Goal: Communication & Community: Share content

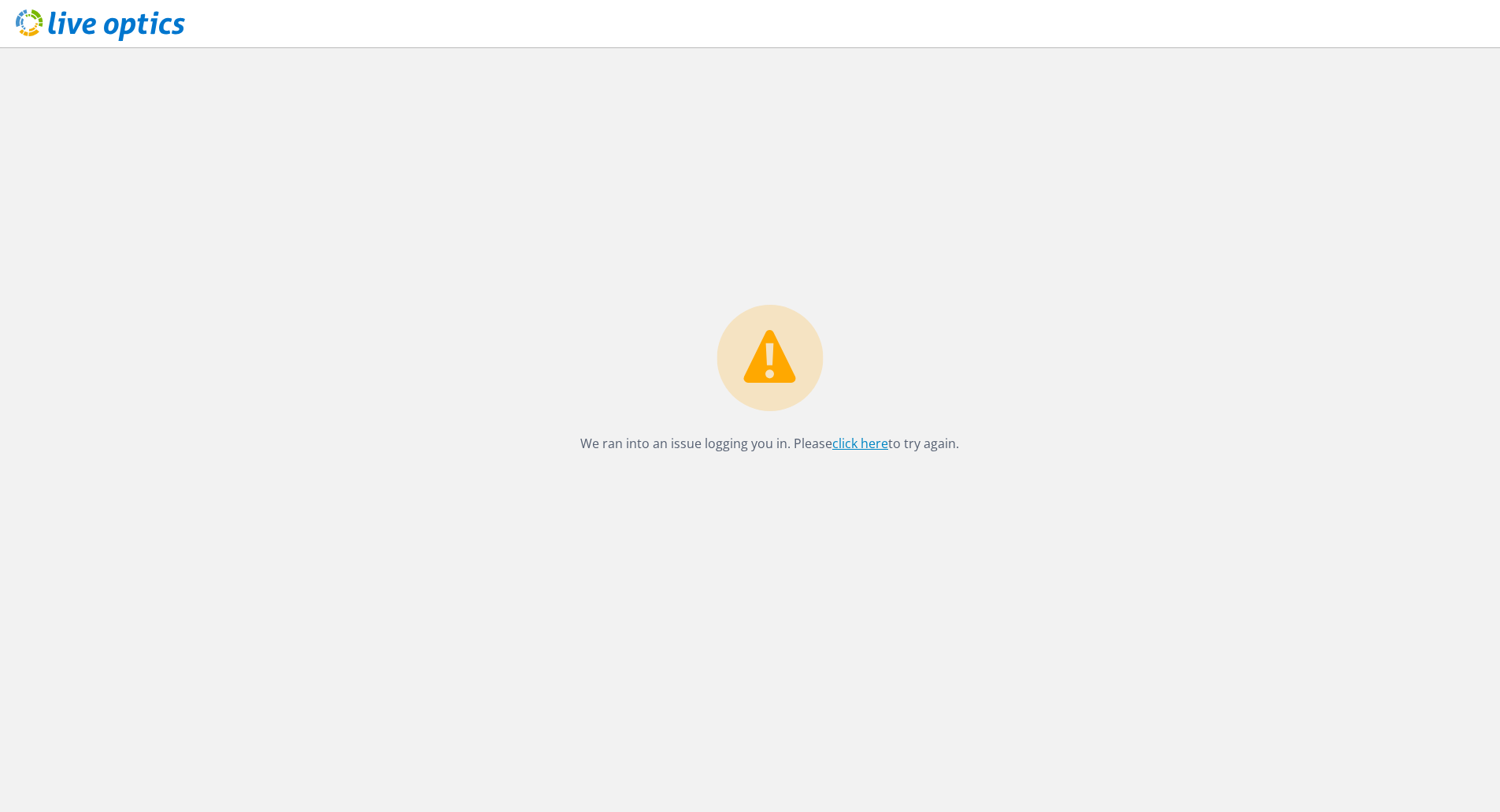
click at [845, 448] on link "click here" at bounding box center [860, 444] width 56 height 17
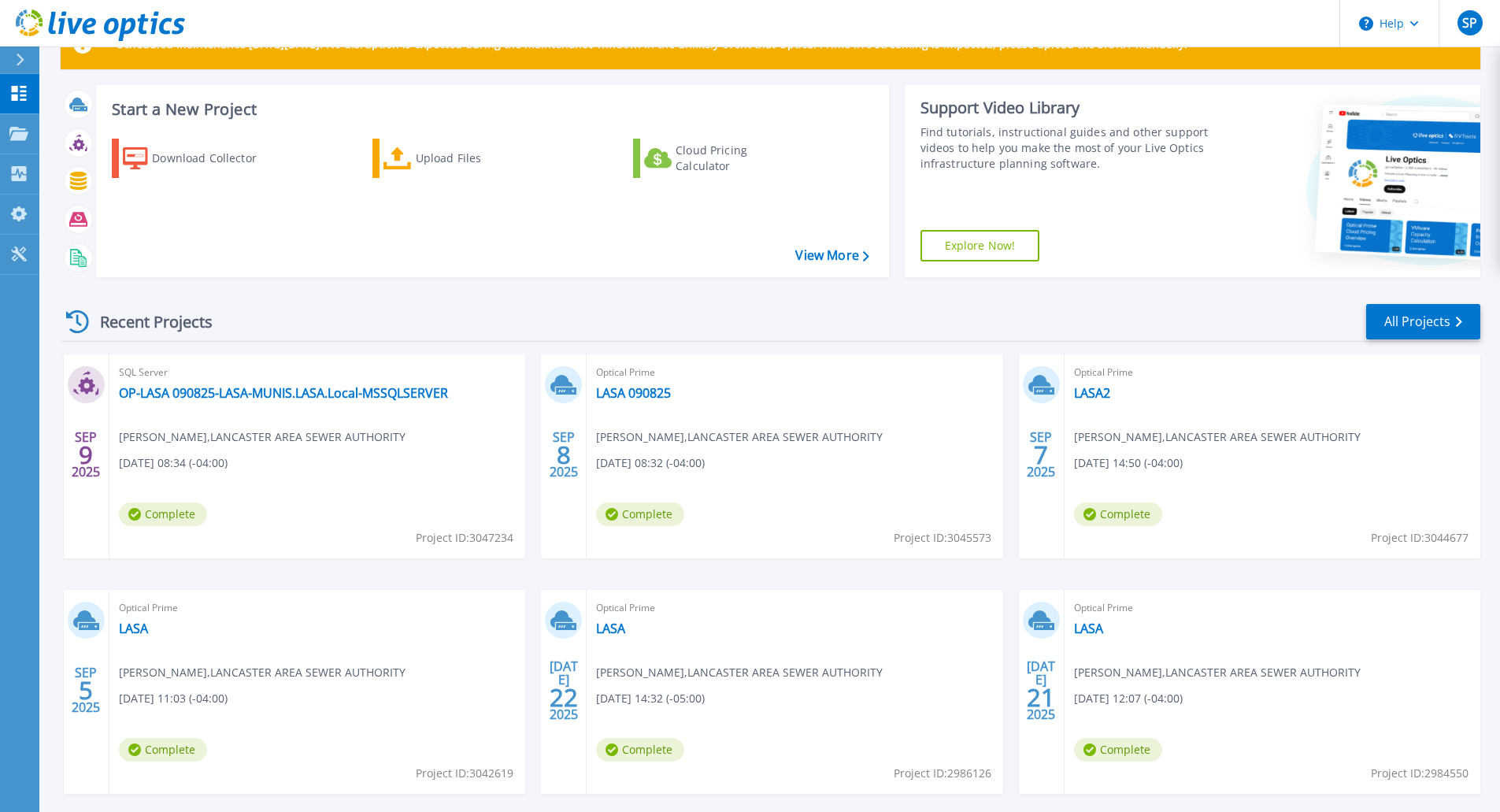
scroll to position [48, 0]
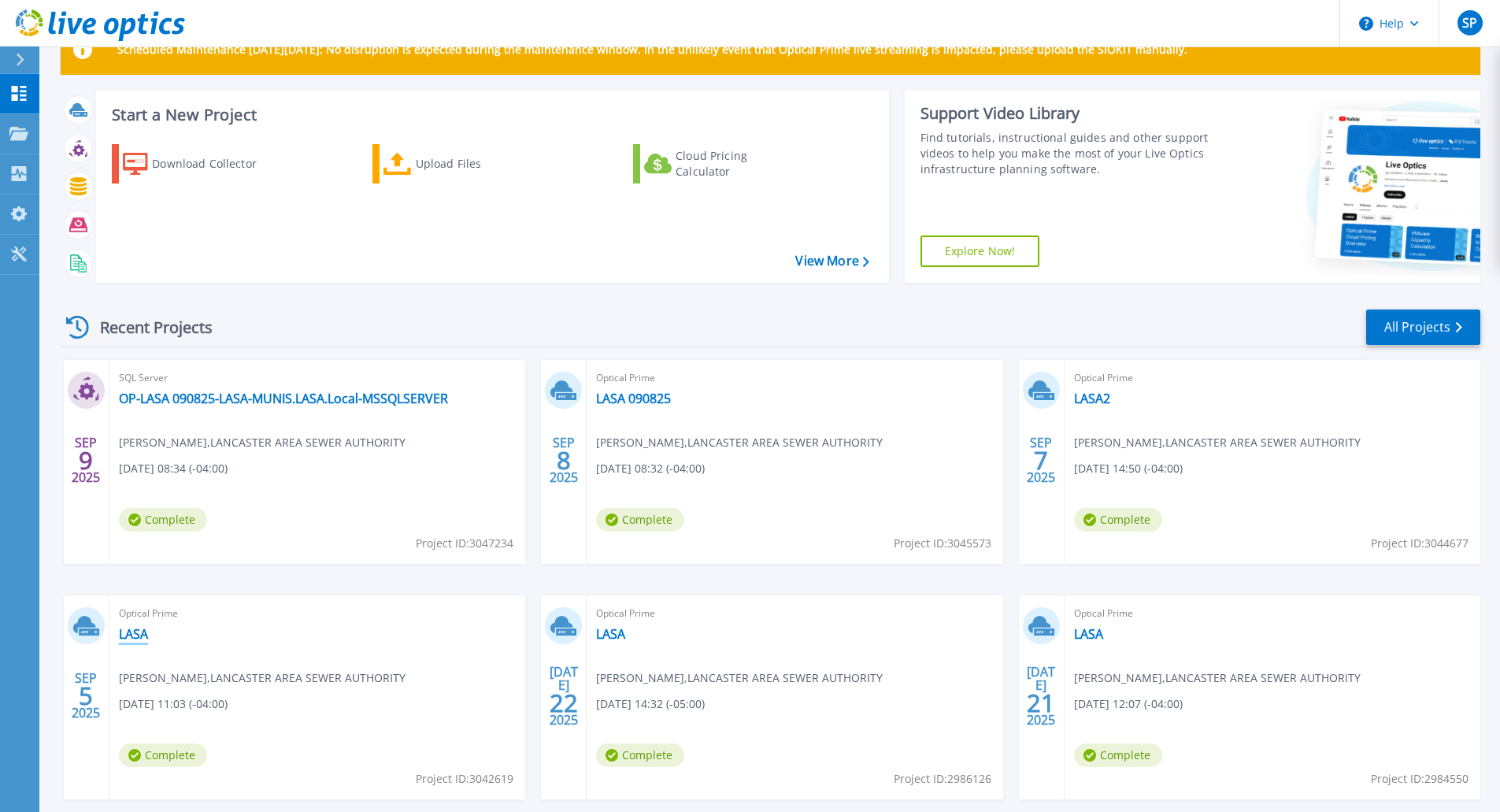
click at [129, 632] on link "LASA" at bounding box center [134, 634] width 29 height 15
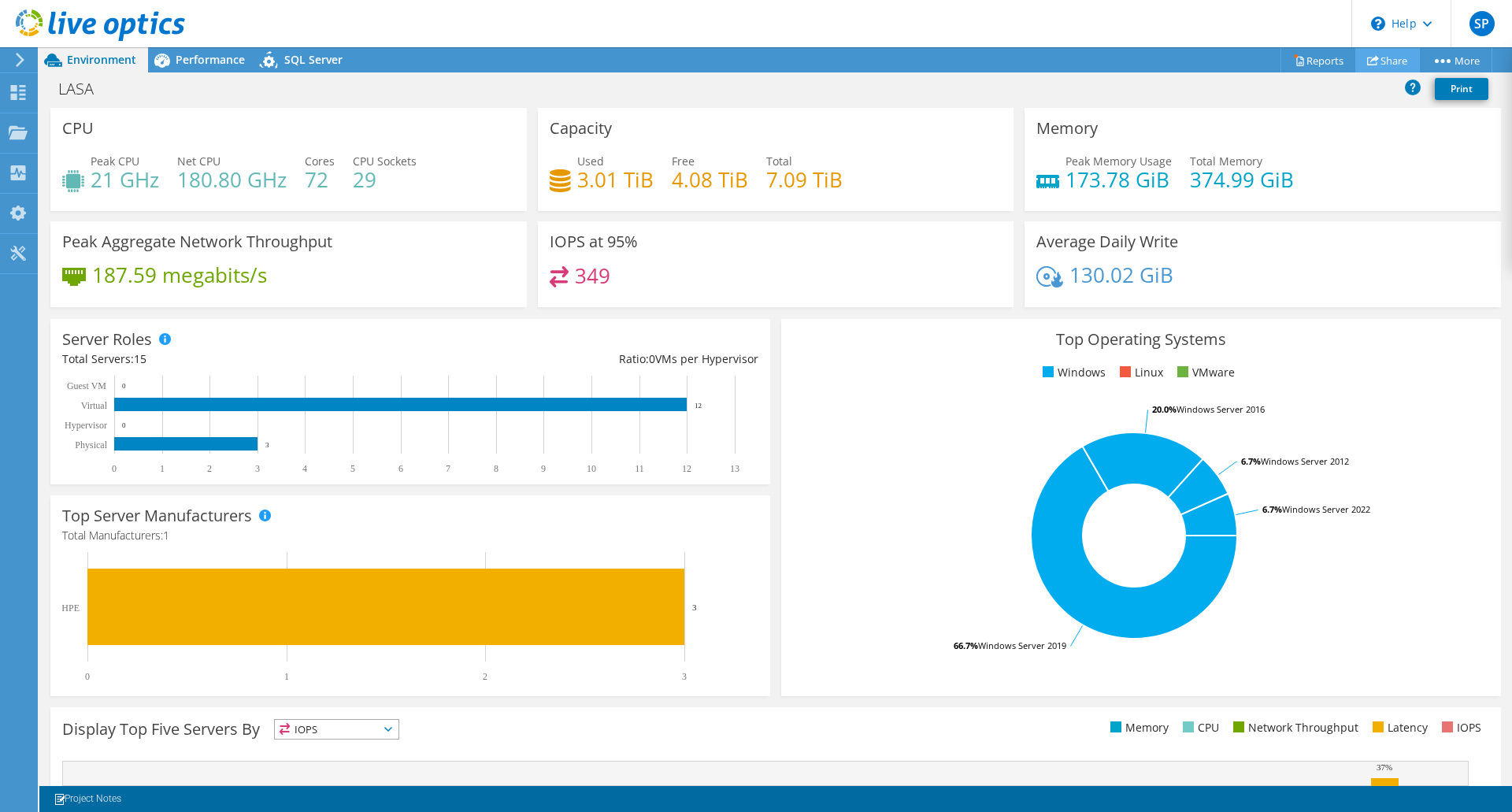
click at [1394, 62] on link "Share" at bounding box center [1387, 60] width 64 height 24
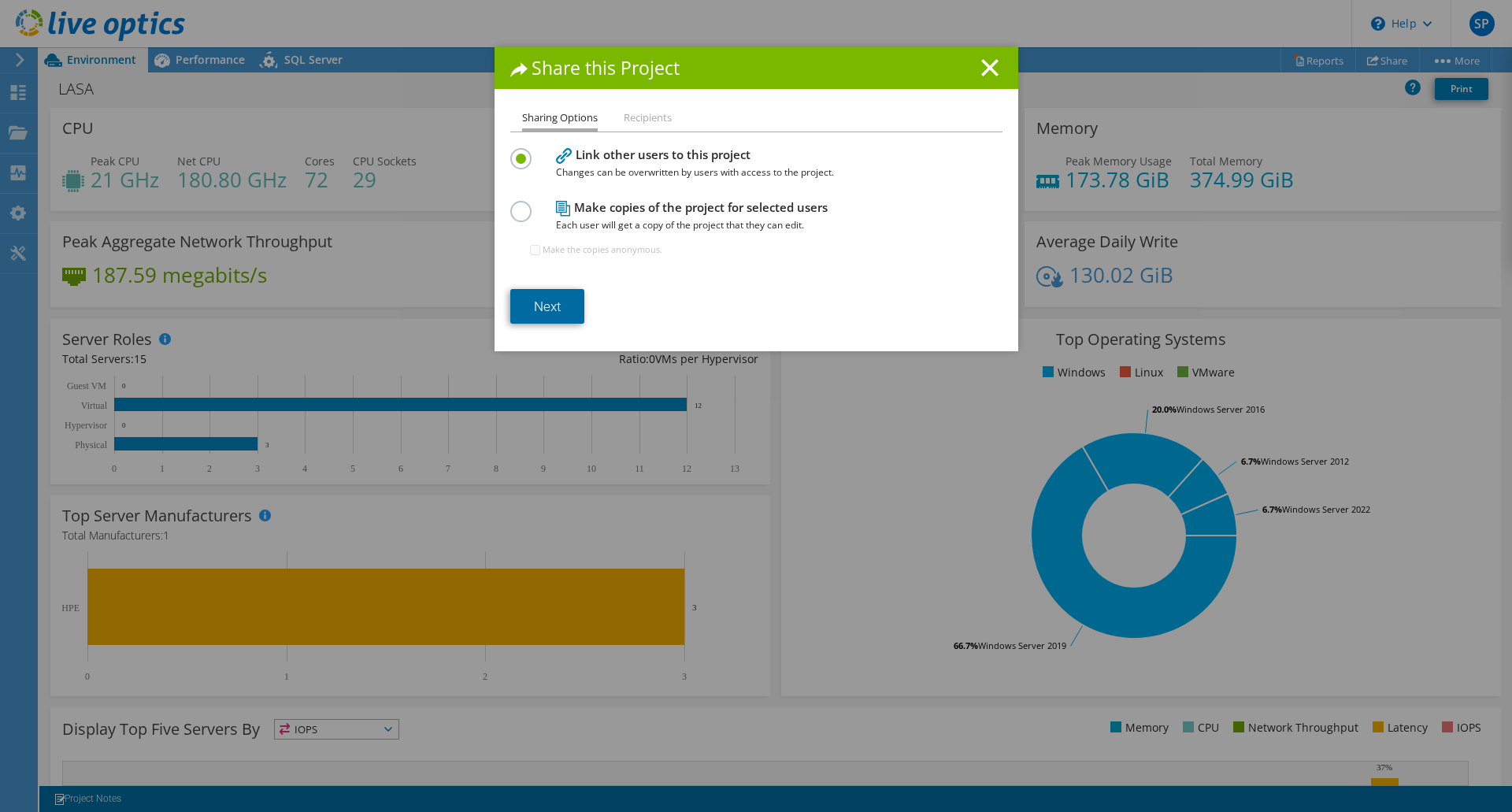
click at [540, 304] on link "Next" at bounding box center [547, 306] width 74 height 35
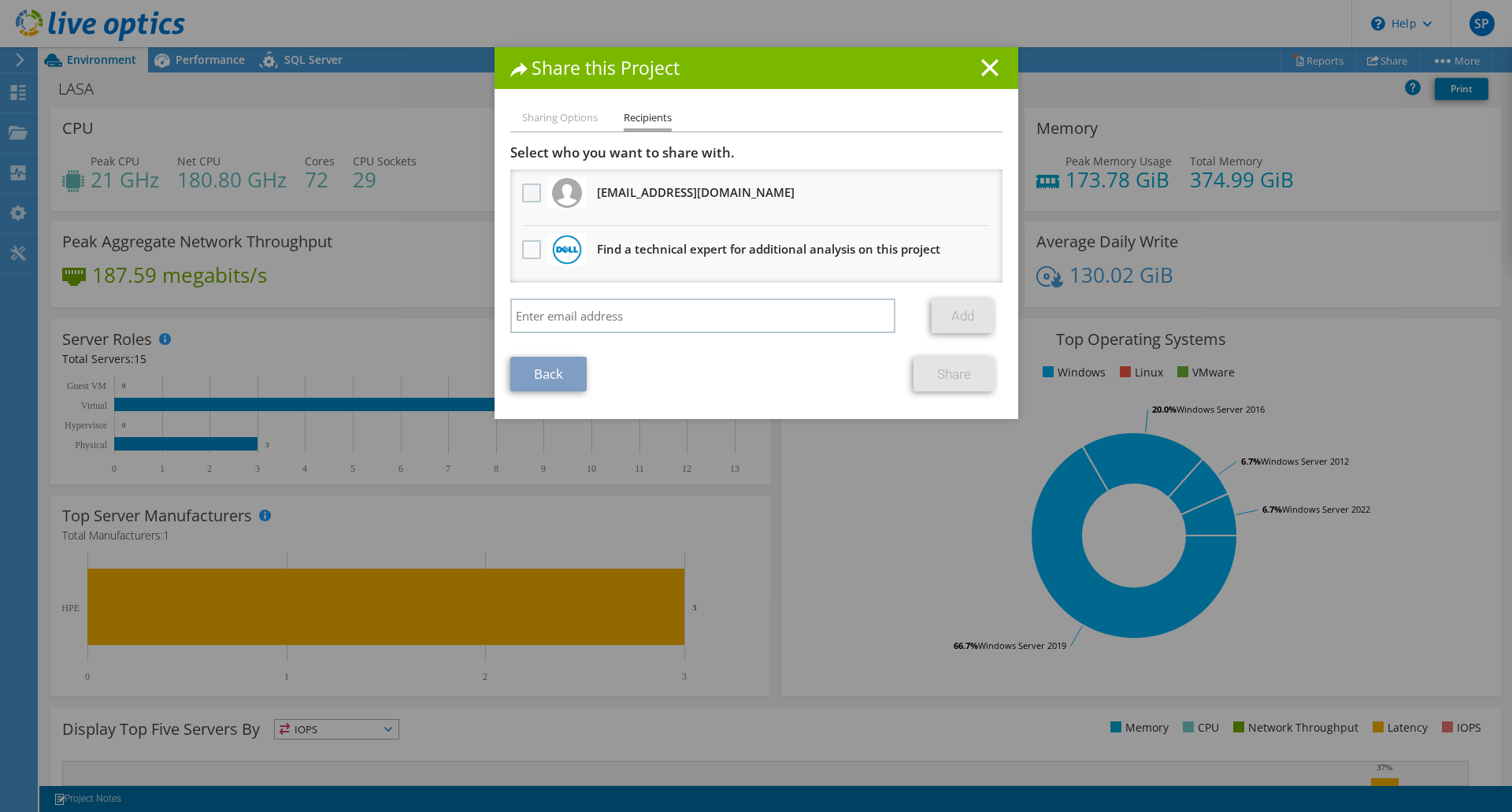
click at [526, 197] on label at bounding box center [534, 193] width 23 height 19
click at [0, 0] on input "checkbox" at bounding box center [0, 0] width 0 height 0
click at [939, 371] on link "Share" at bounding box center [954, 374] width 81 height 35
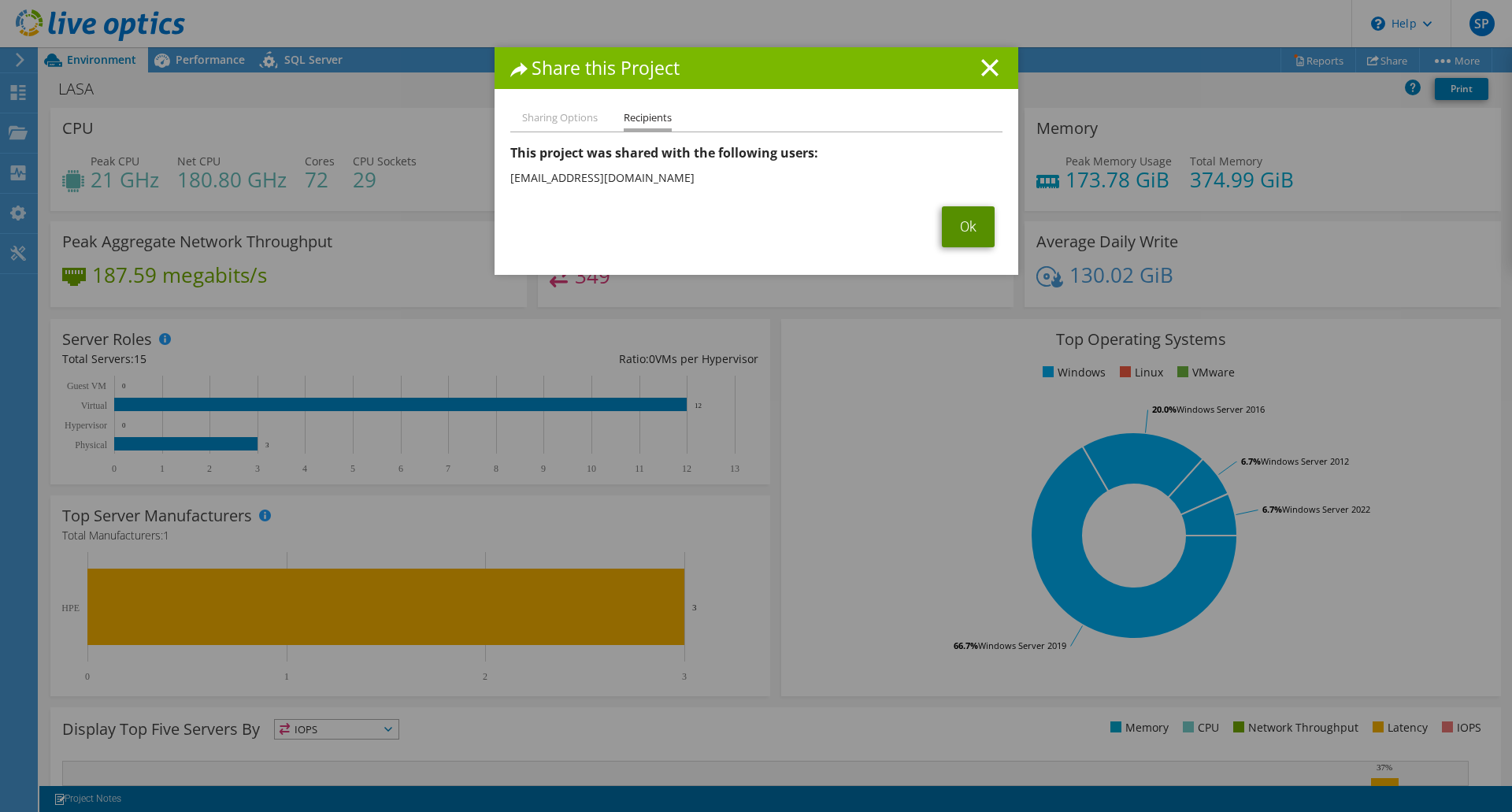
click at [965, 232] on link "Ok" at bounding box center [968, 226] width 53 height 41
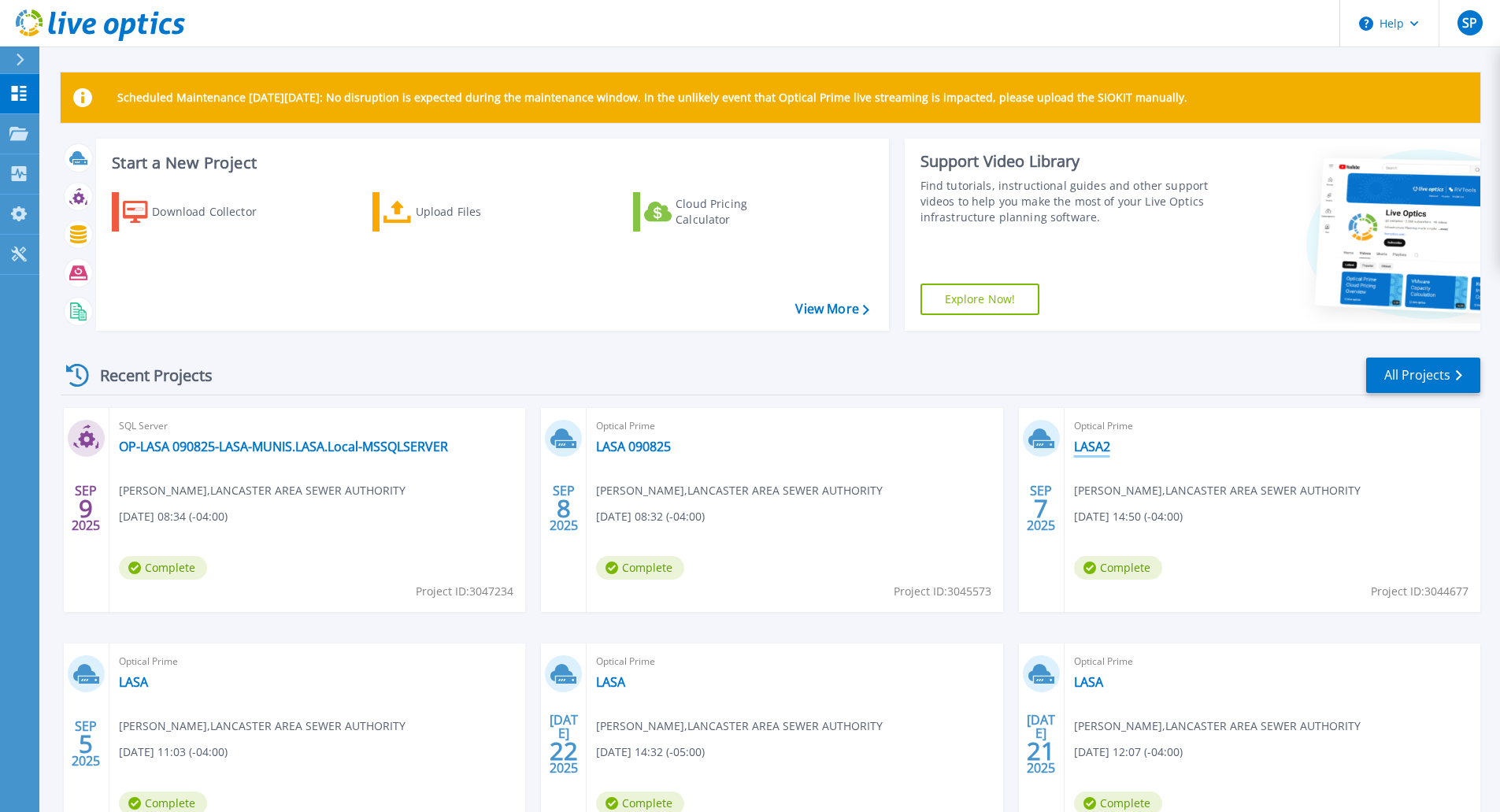
click at [1099, 448] on link "LASA2" at bounding box center [1092, 446] width 37 height 15
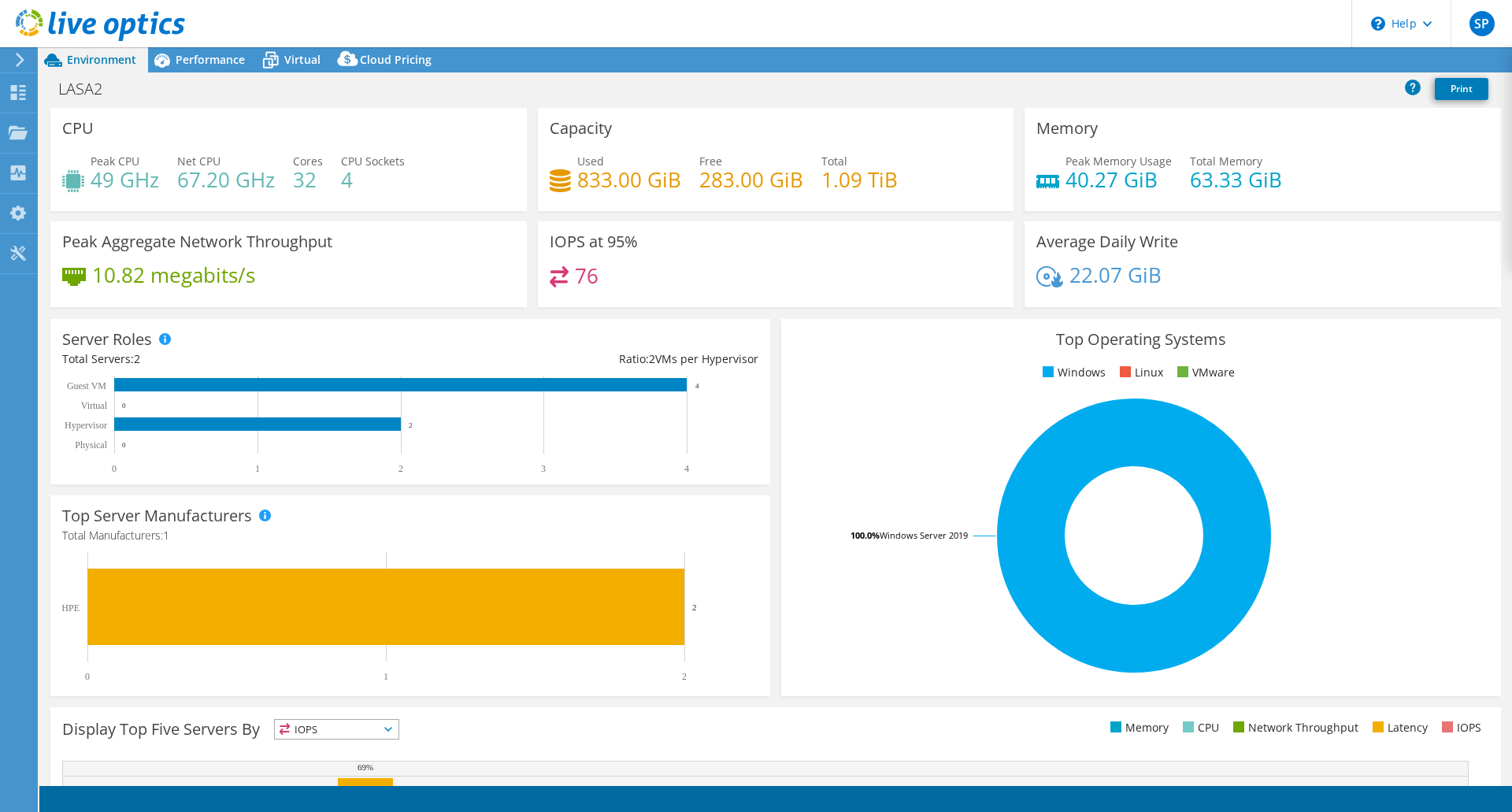
select select "USD"
click at [1306, 62] on link "Share" at bounding box center [1315, 60] width 64 height 24
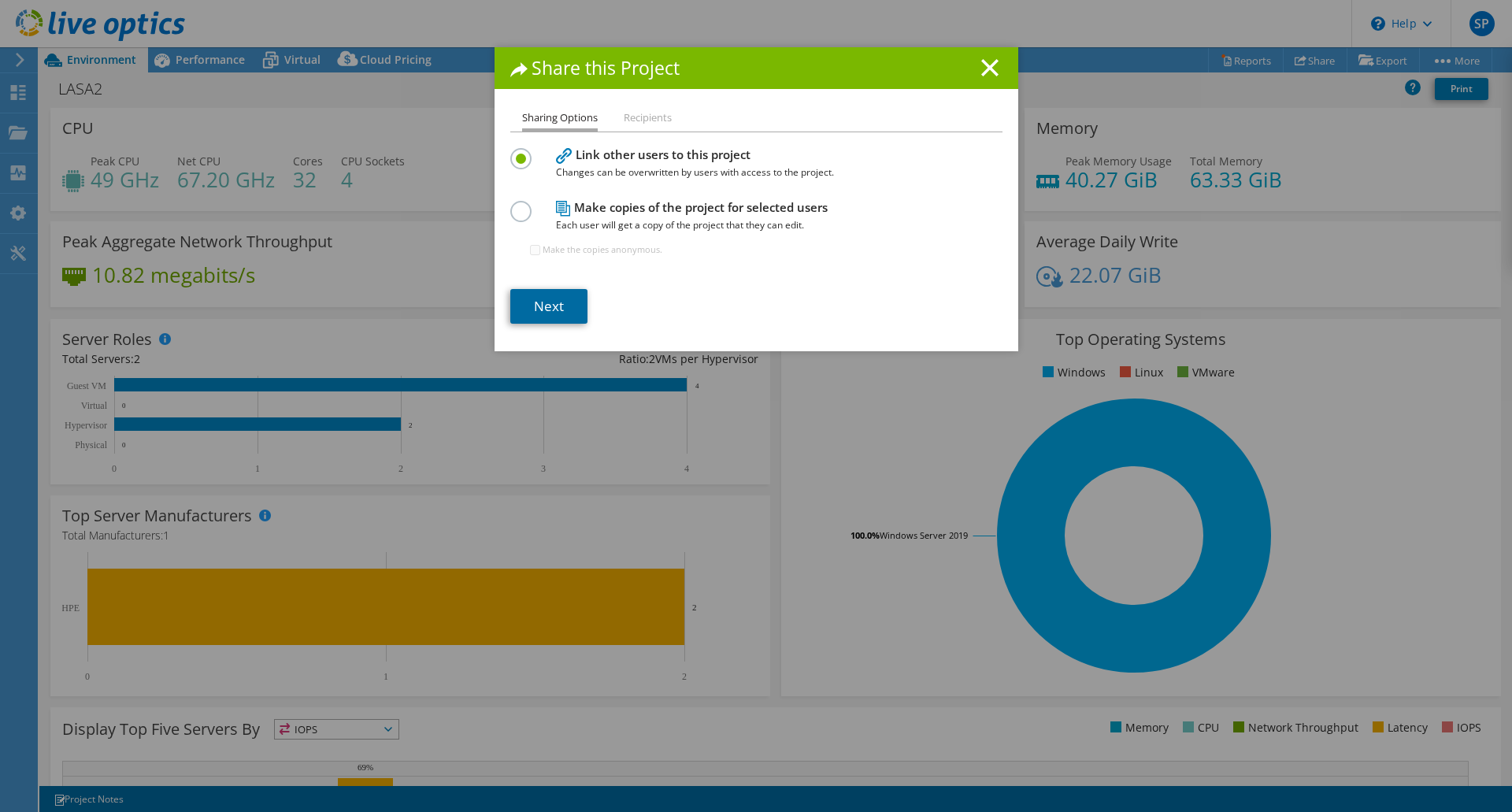
click at [529, 310] on link "Next" at bounding box center [549, 306] width 77 height 35
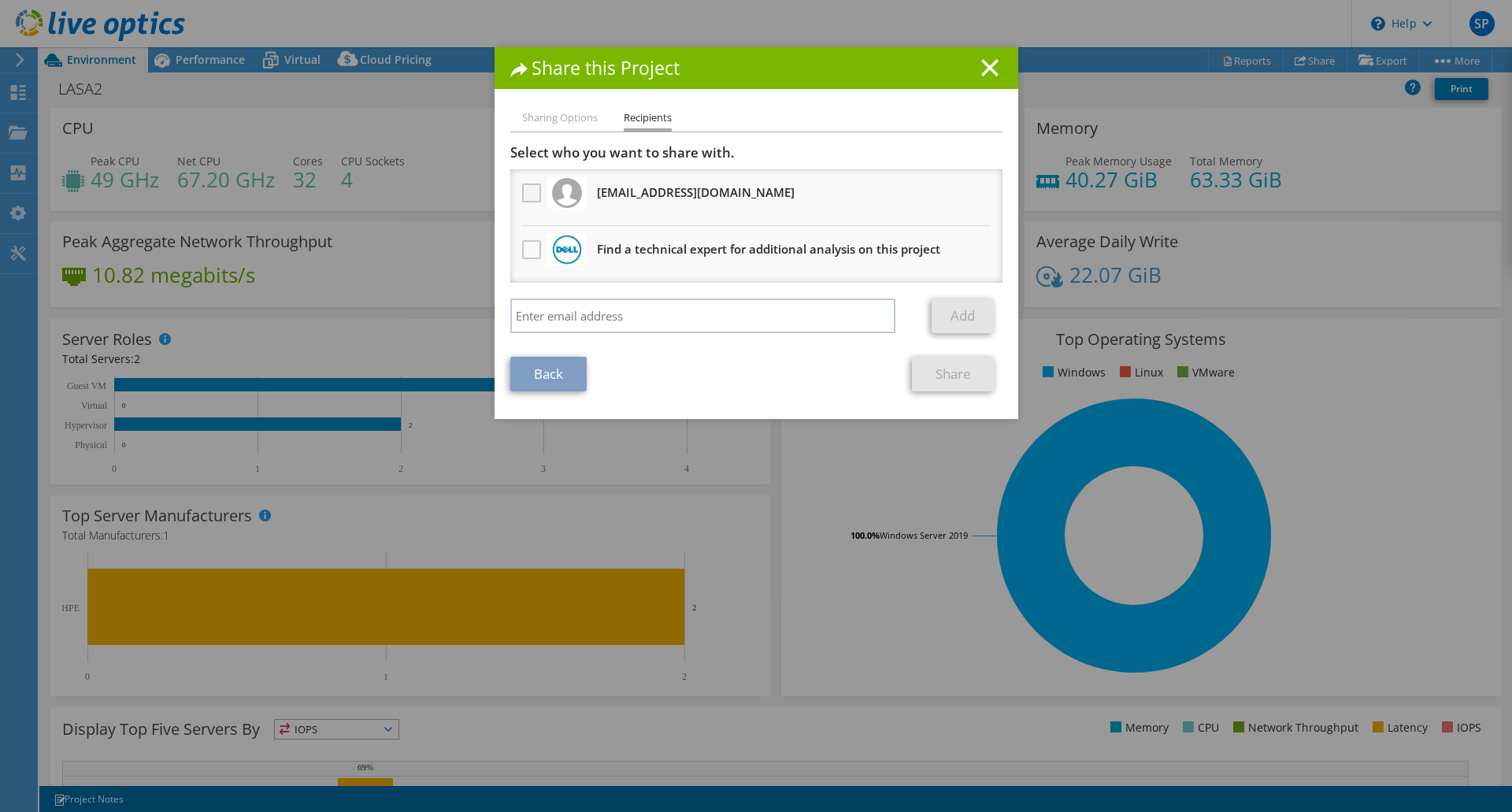
click at [531, 190] on label at bounding box center [534, 193] width 23 height 19
click at [0, 0] on input "checkbox" at bounding box center [0, 0] width 0 height 0
click at [947, 368] on link "Share" at bounding box center [954, 374] width 83 height 35
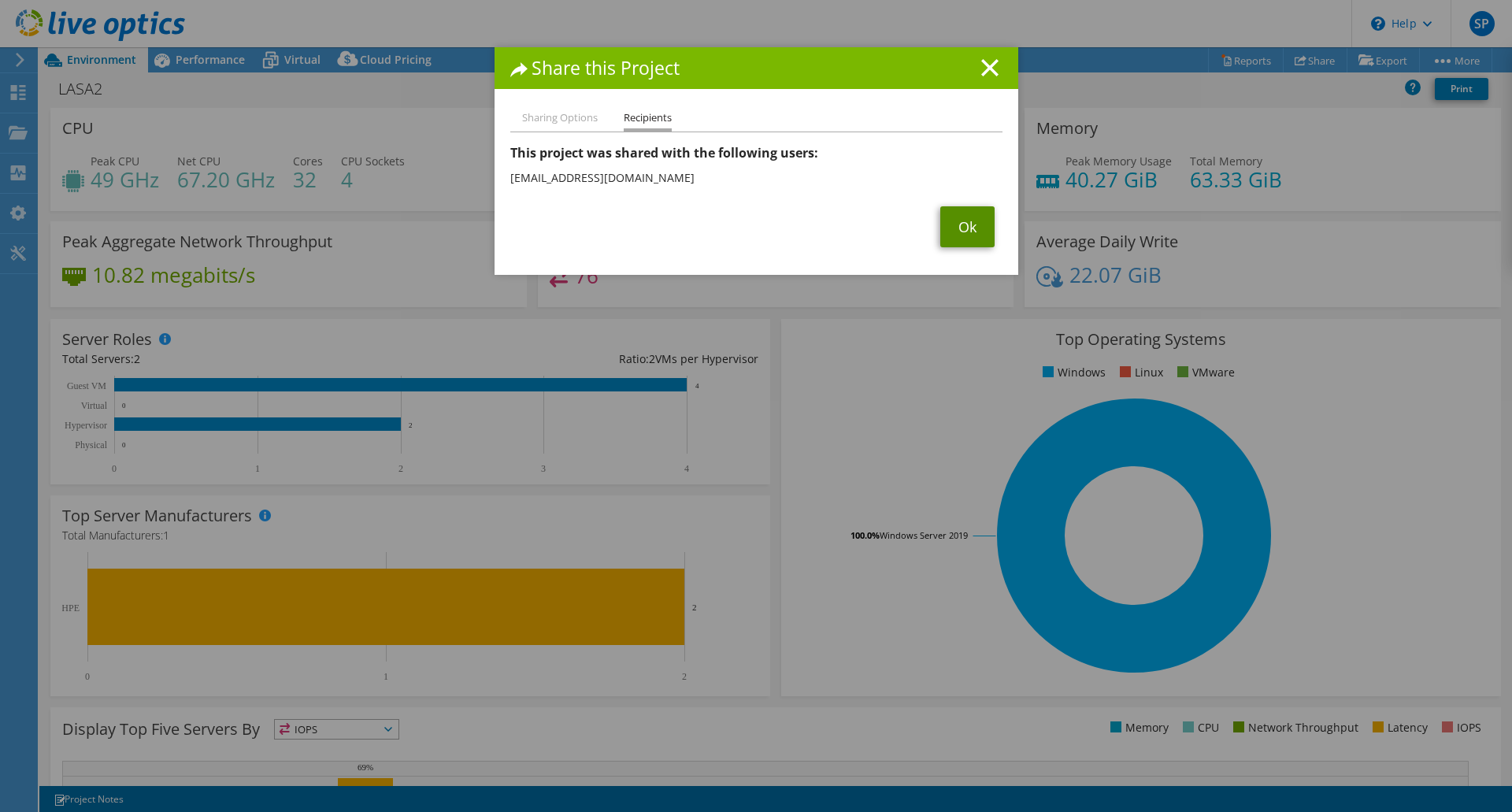
click at [955, 223] on link "Ok" at bounding box center [967, 226] width 54 height 41
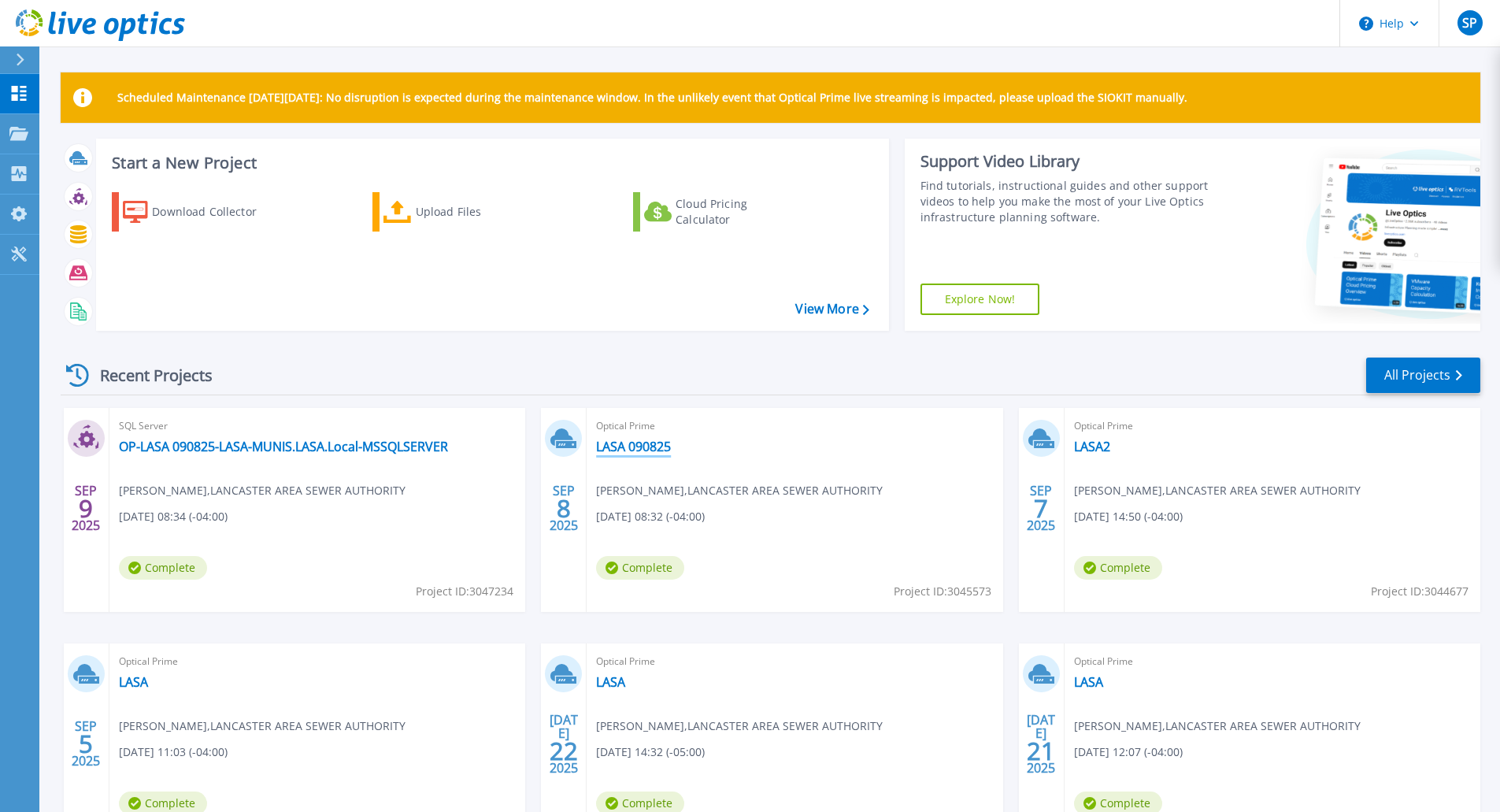
click at [635, 440] on link "LASA 090825" at bounding box center [633, 446] width 75 height 15
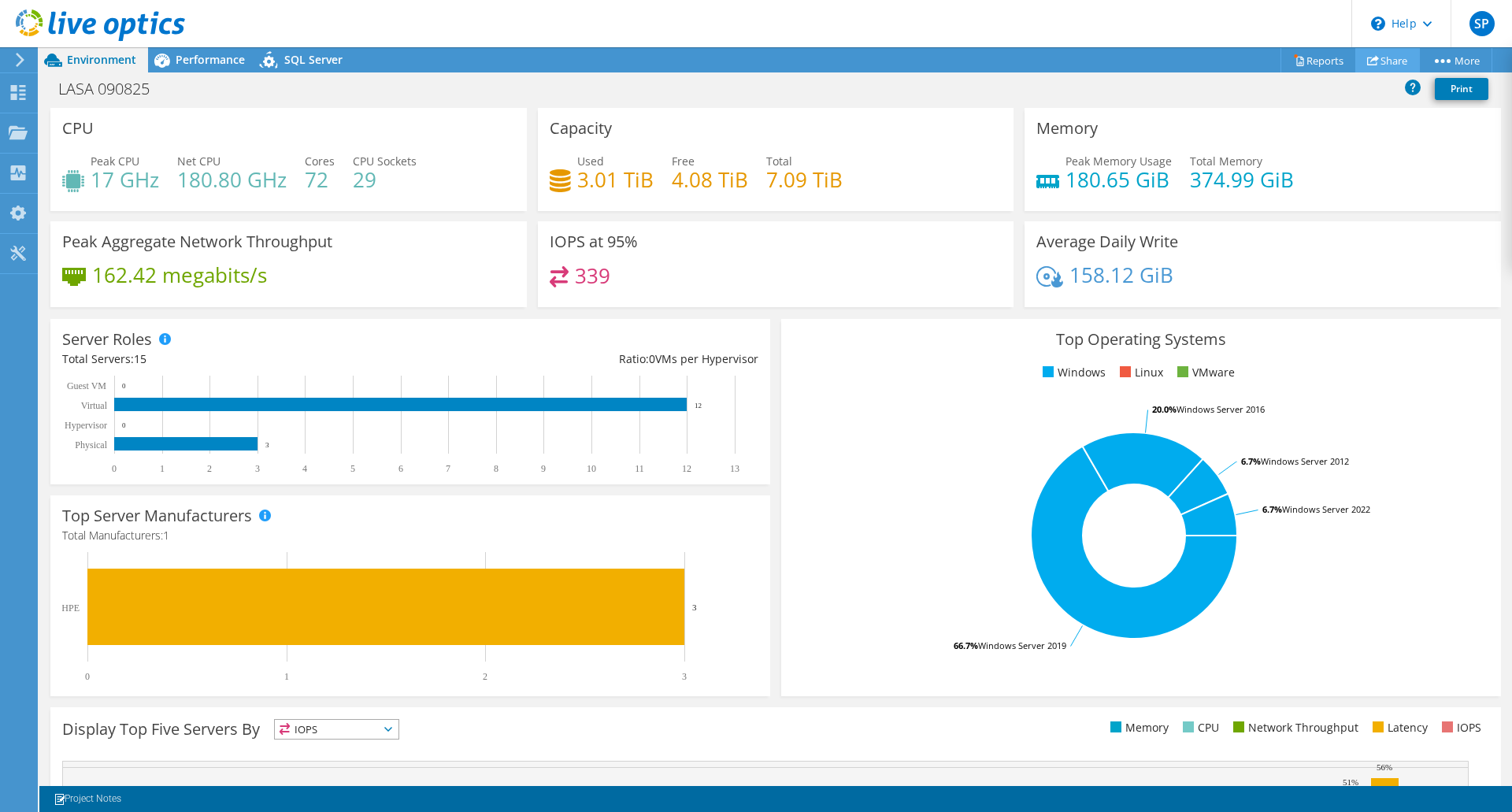
click at [1379, 54] on link "Share" at bounding box center [1387, 60] width 64 height 24
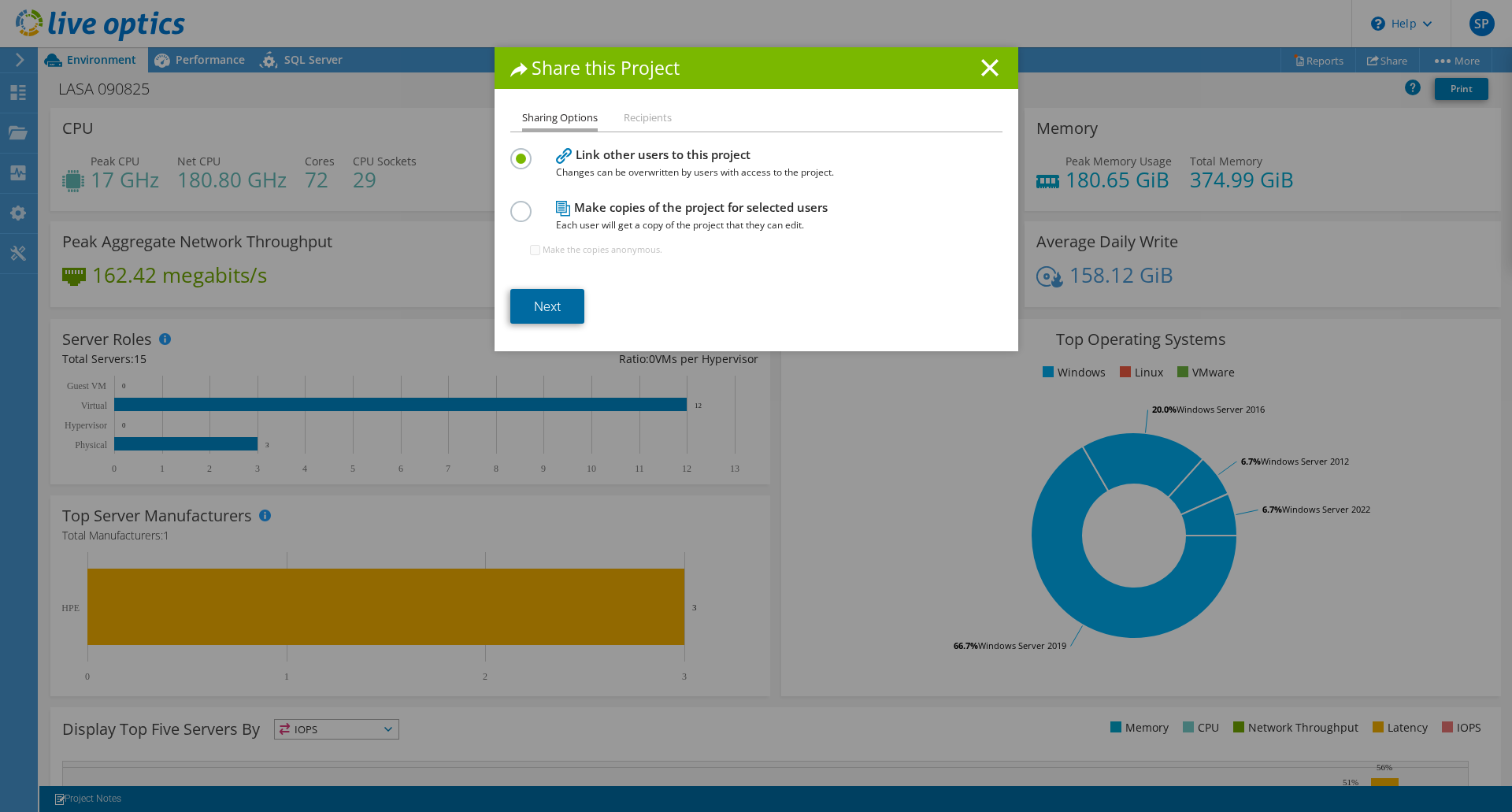
click at [523, 315] on link "Next" at bounding box center [547, 306] width 74 height 35
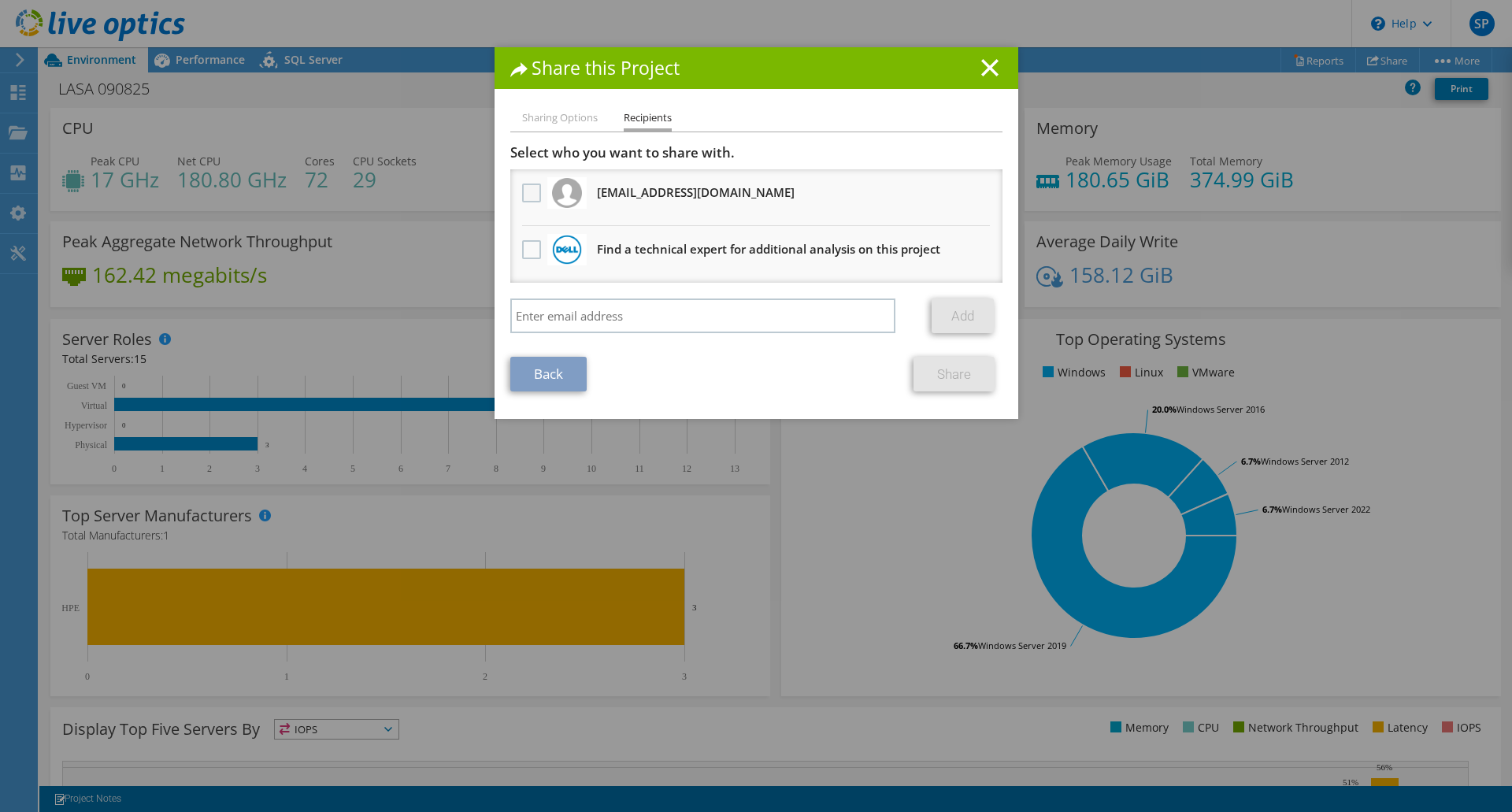
click at [526, 197] on label at bounding box center [534, 193] width 23 height 19
click at [0, 0] on input "checkbox" at bounding box center [0, 0] width 0 height 0
click at [933, 365] on link "Share" at bounding box center [954, 374] width 81 height 35
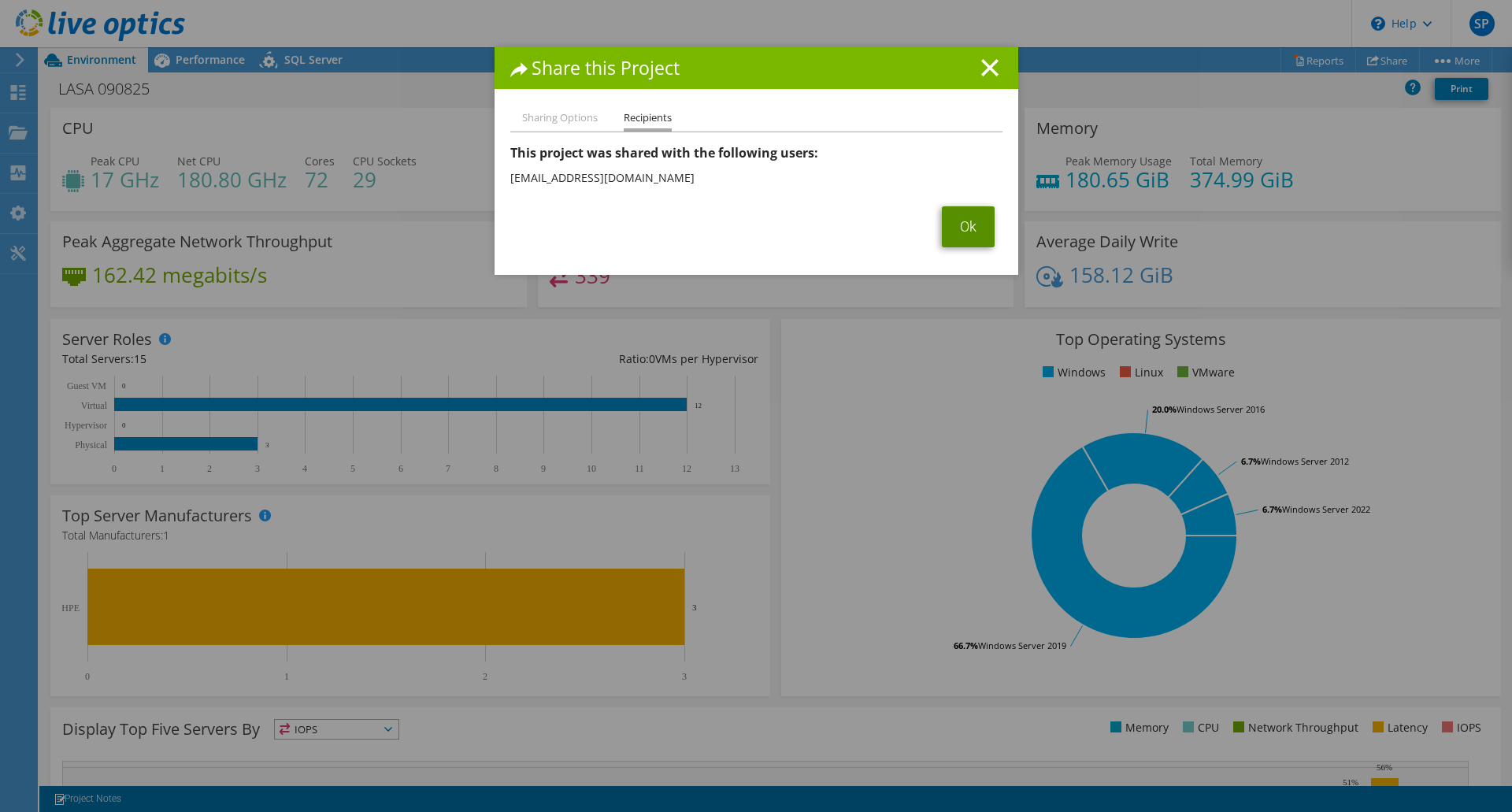
click at [961, 234] on link "Ok" at bounding box center [968, 226] width 53 height 41
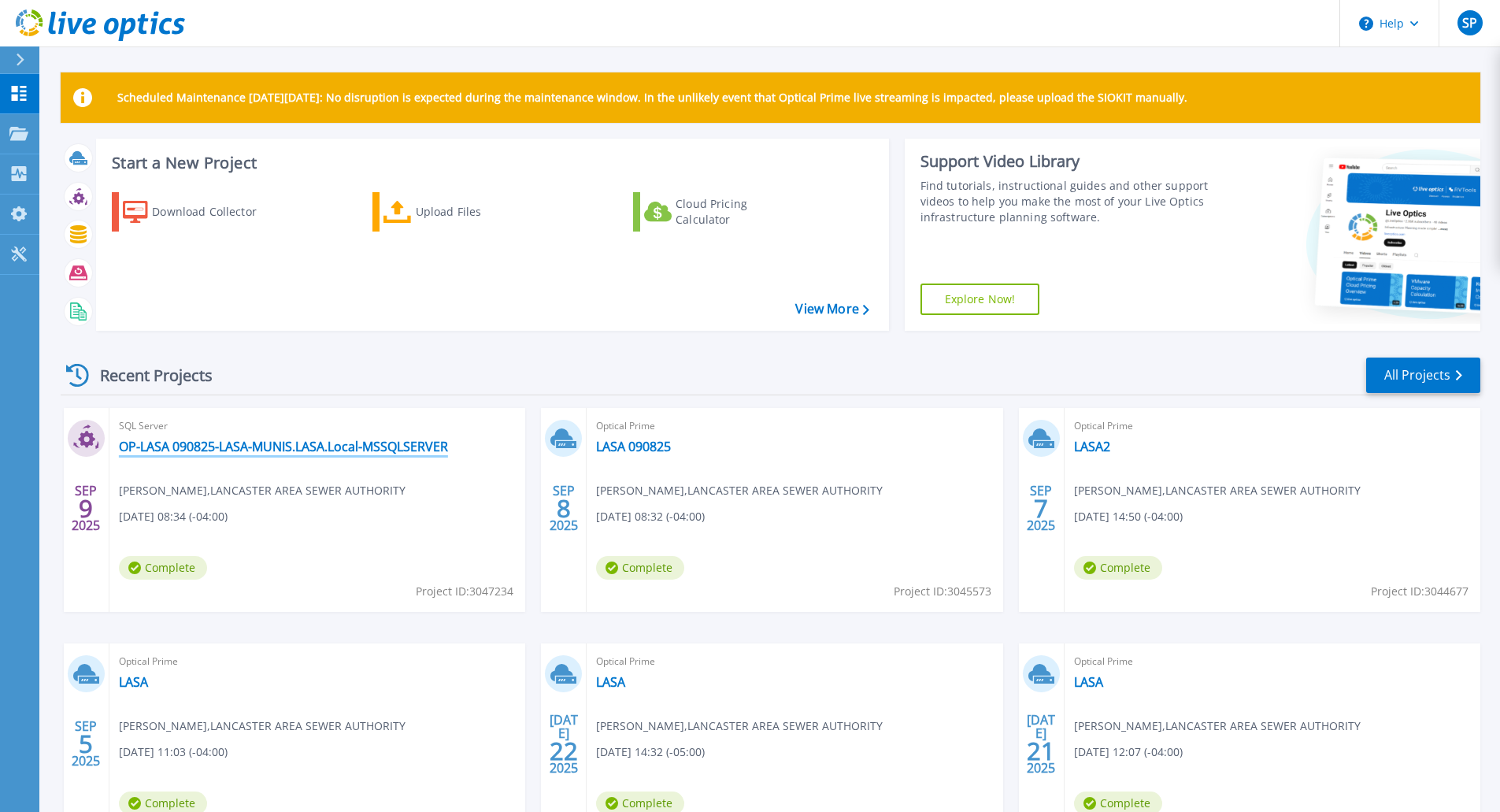
click at [162, 441] on link "OP-LASA 090825-LASA-MUNIS.LASA.Local-MSSQLSERVER" at bounding box center [284, 446] width 329 height 15
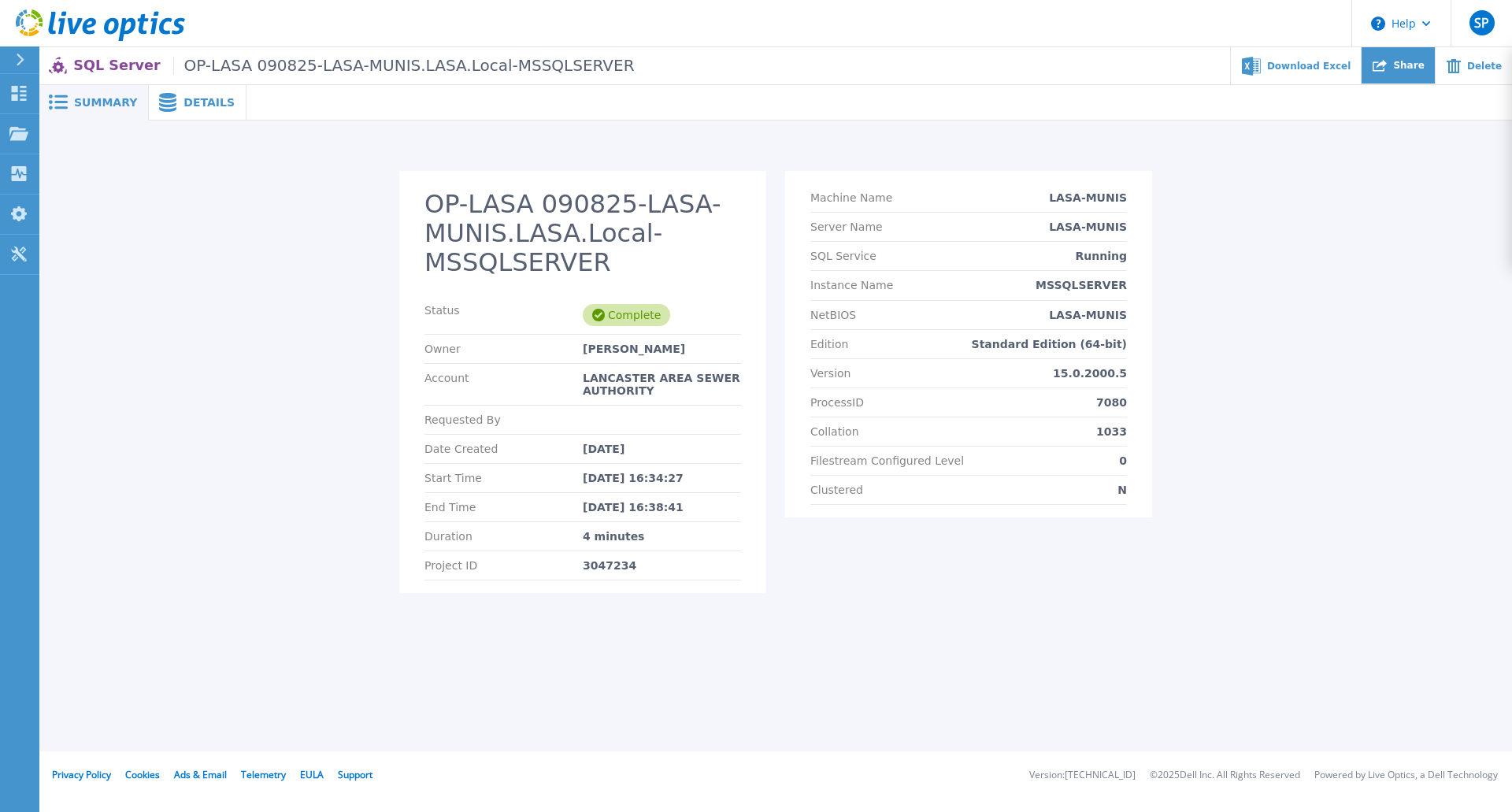
click at [1387, 68] on icon at bounding box center [1379, 65] width 14 height 14
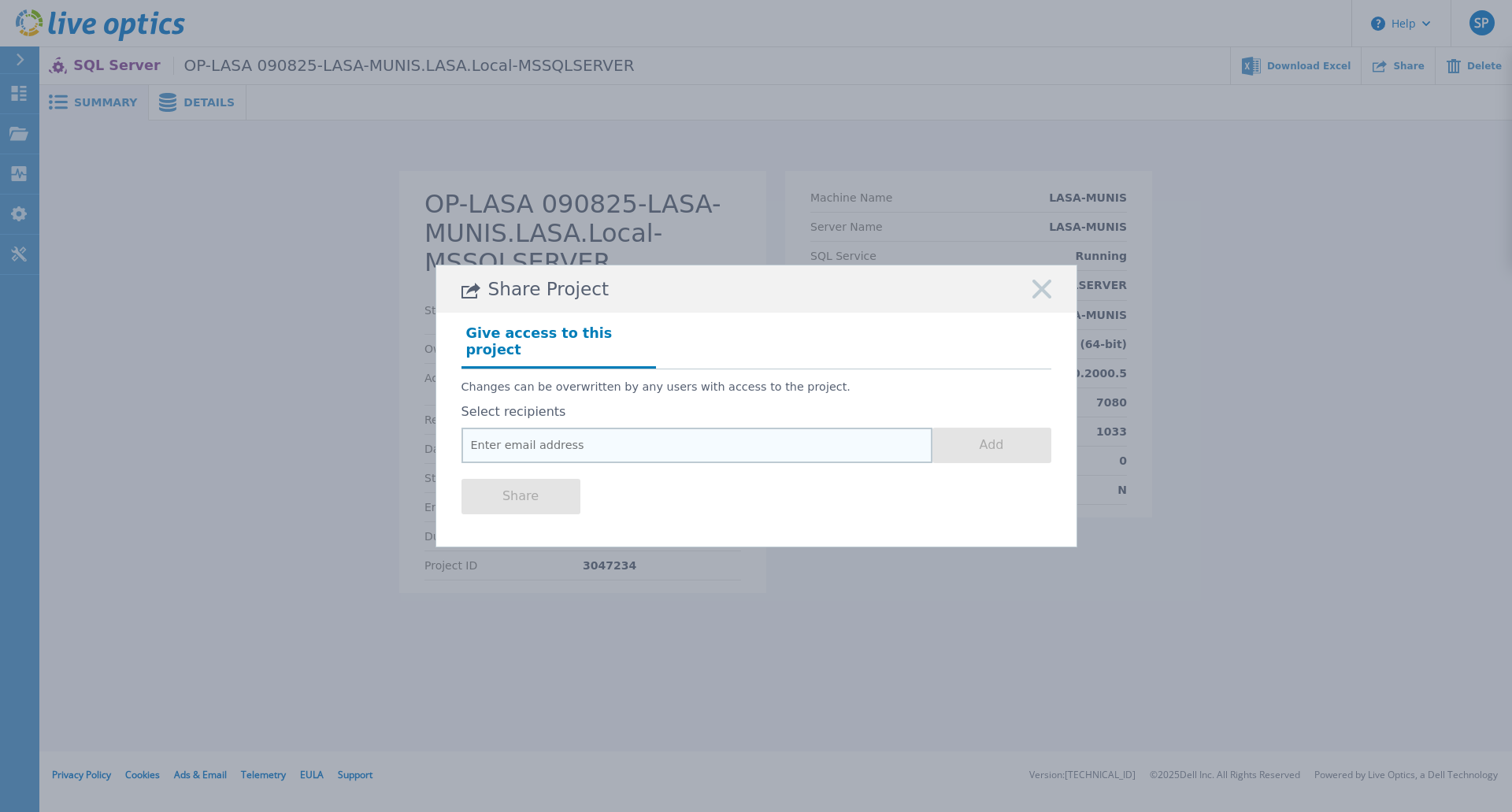
click at [526, 444] on input "email" at bounding box center [697, 444] width 471 height 36
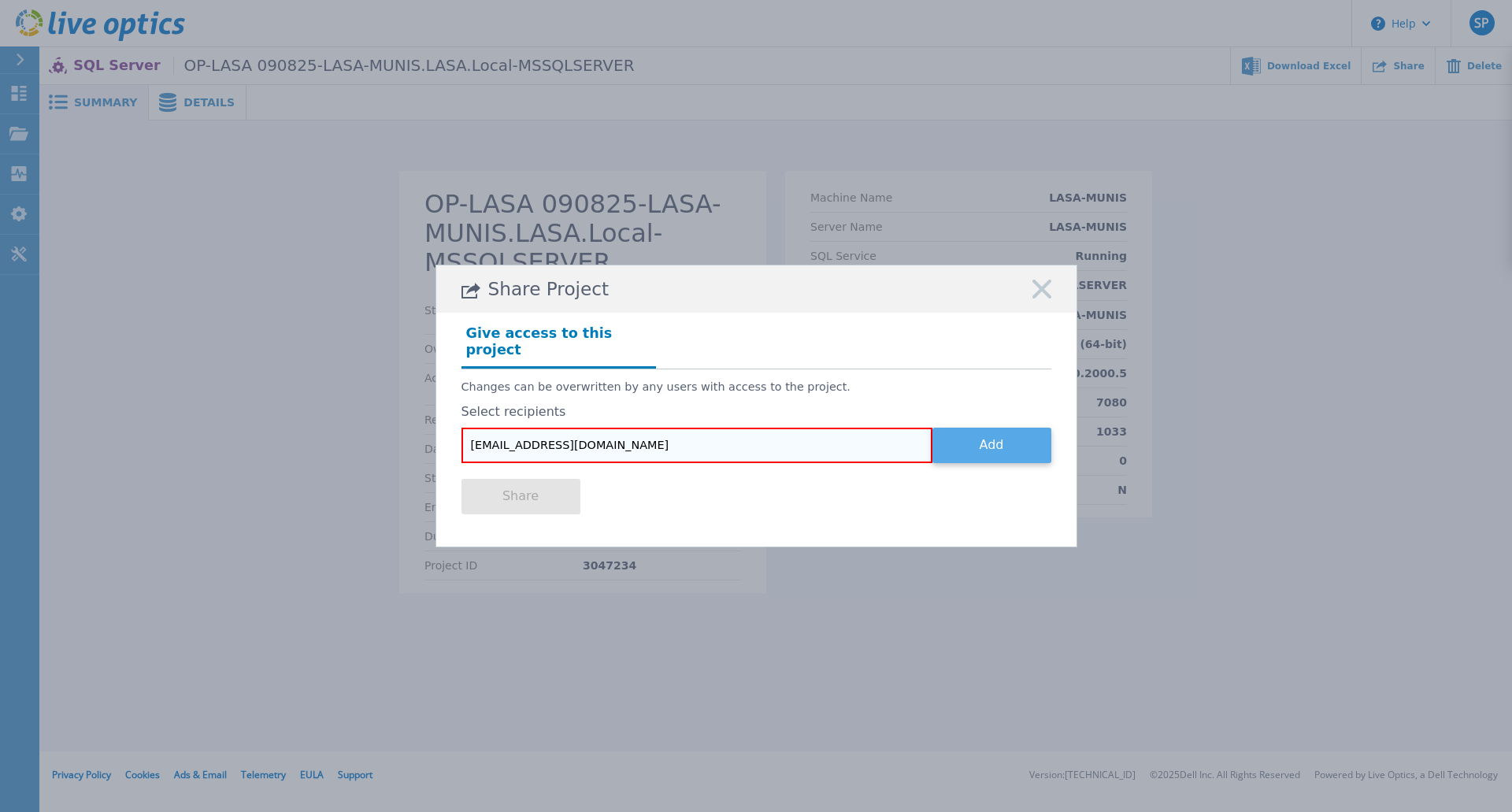
type input "[EMAIL_ADDRESS][DOMAIN_NAME]"
click at [973, 436] on button "Add" at bounding box center [992, 444] width 119 height 36
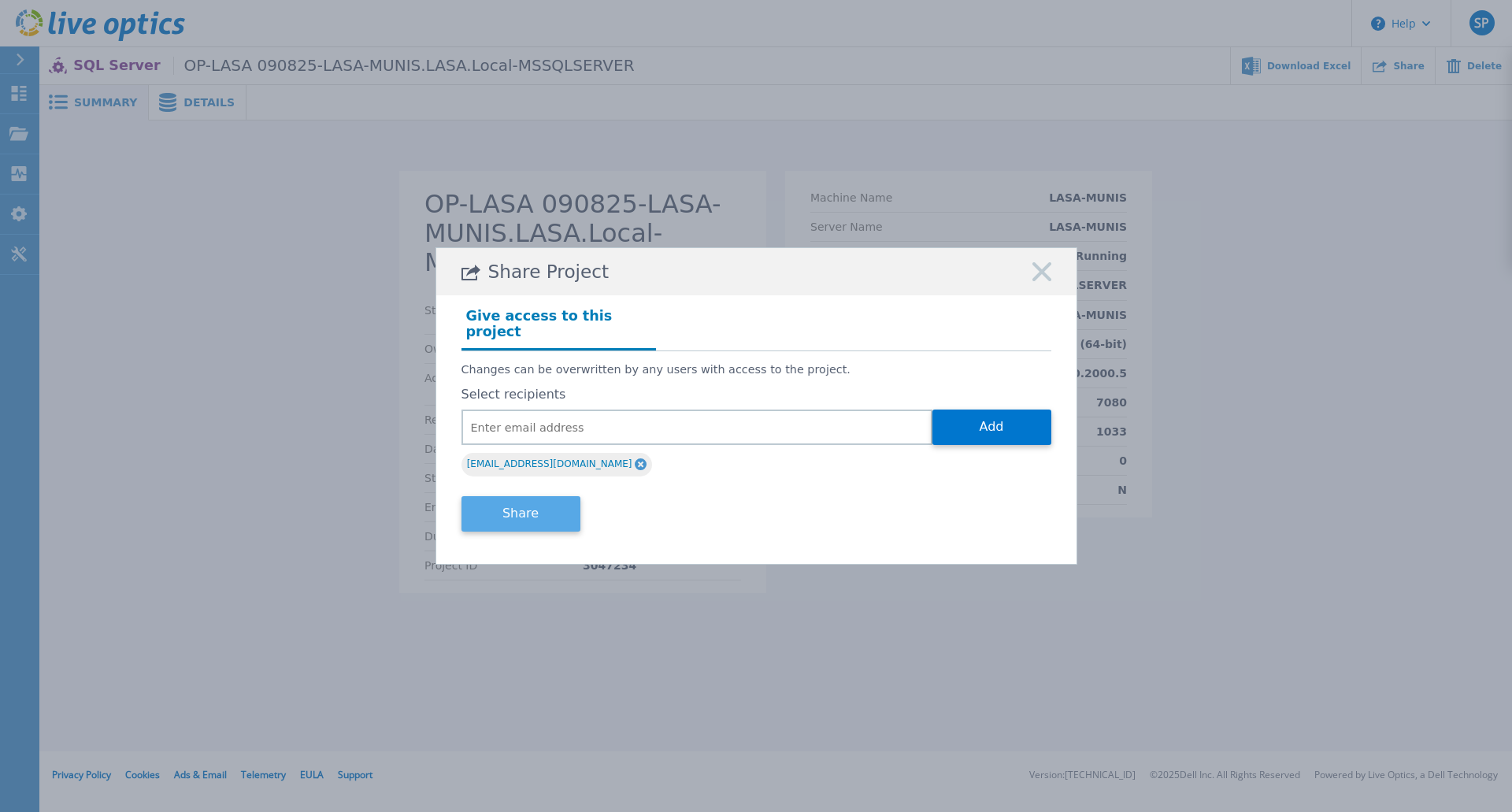
click at [540, 501] on button "Share" at bounding box center [522, 514] width 119 height 36
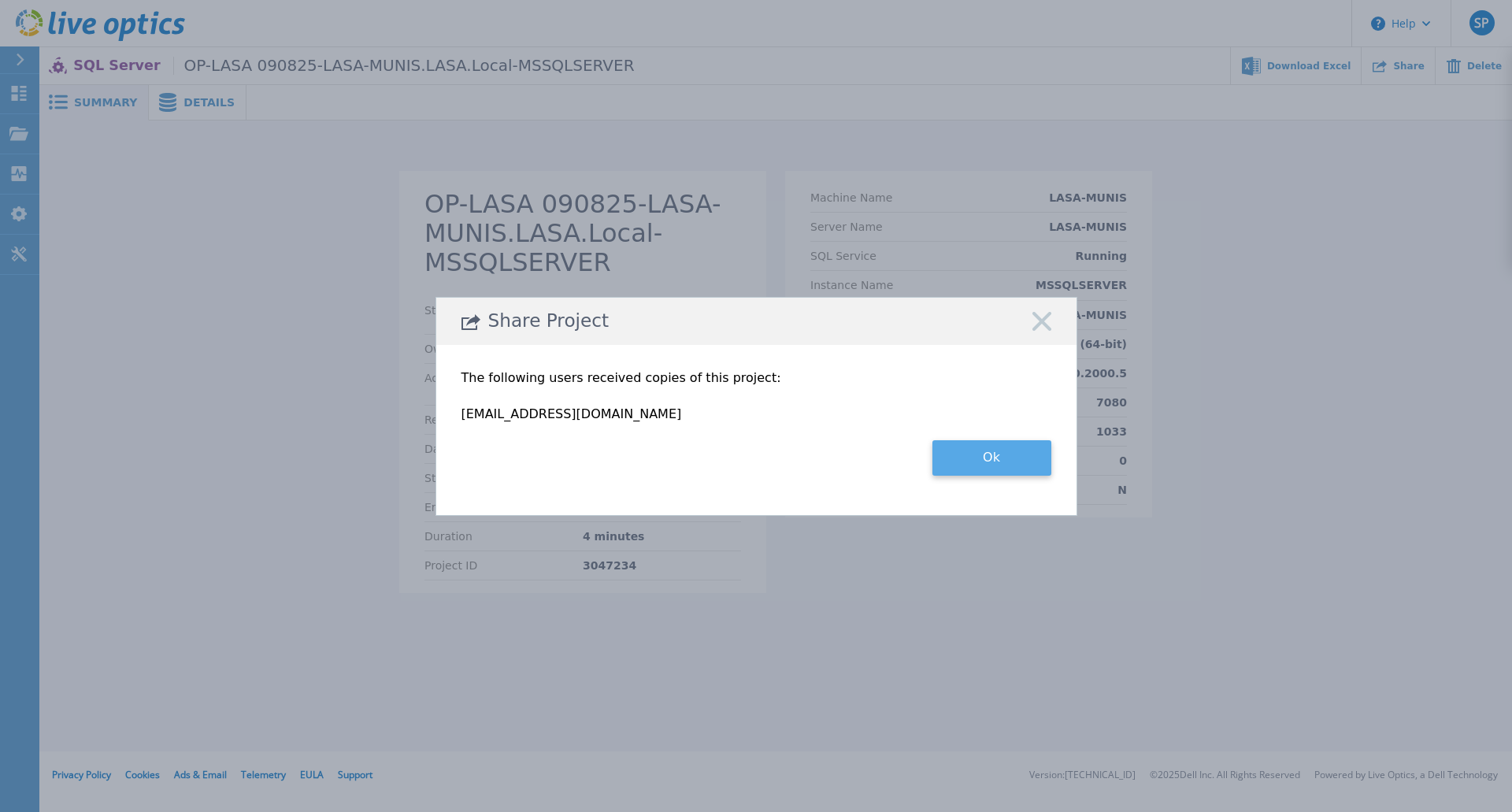
click at [1006, 444] on button "Ok" at bounding box center [992, 457] width 119 height 36
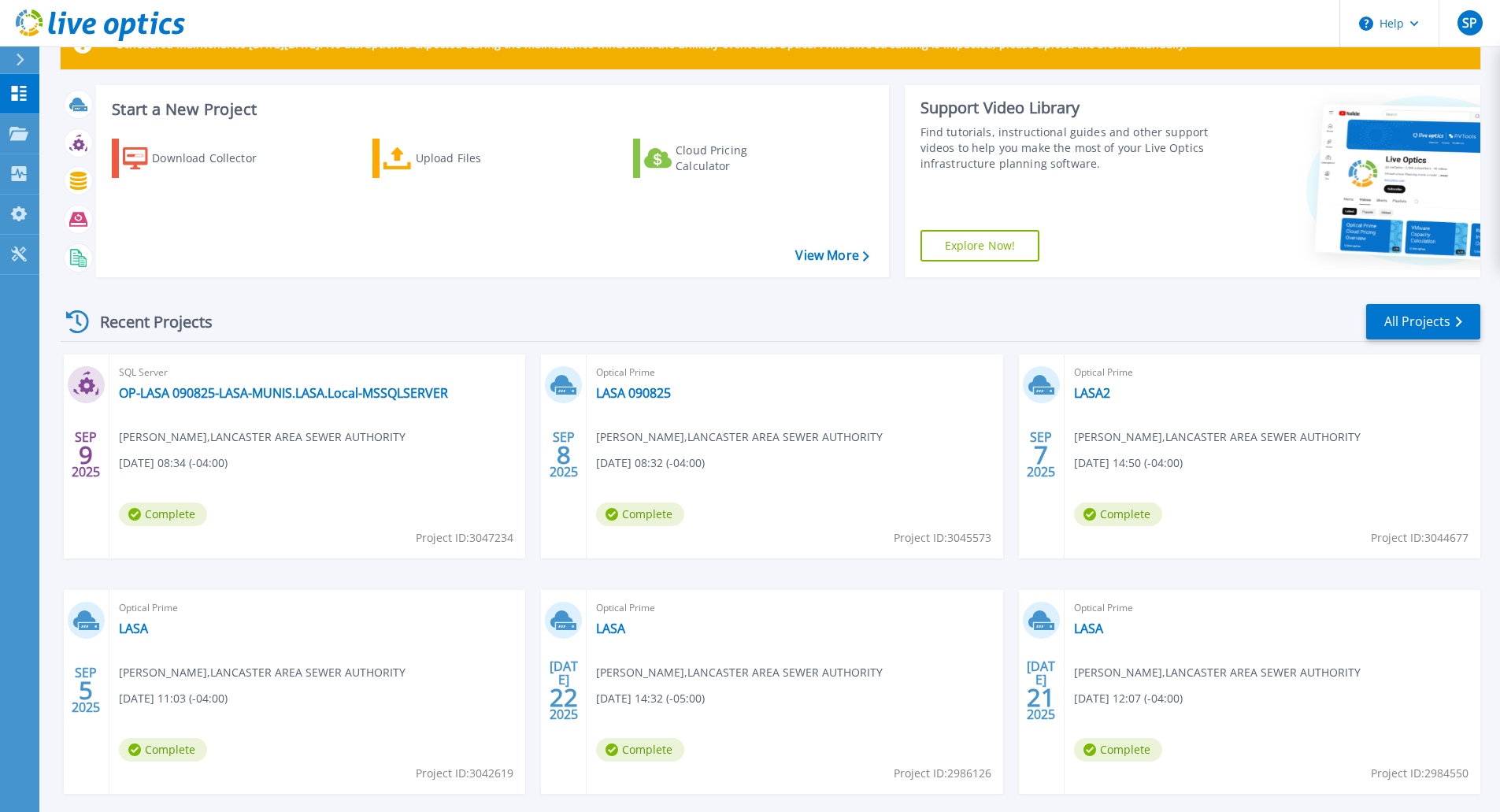
scroll to position [48, 0]
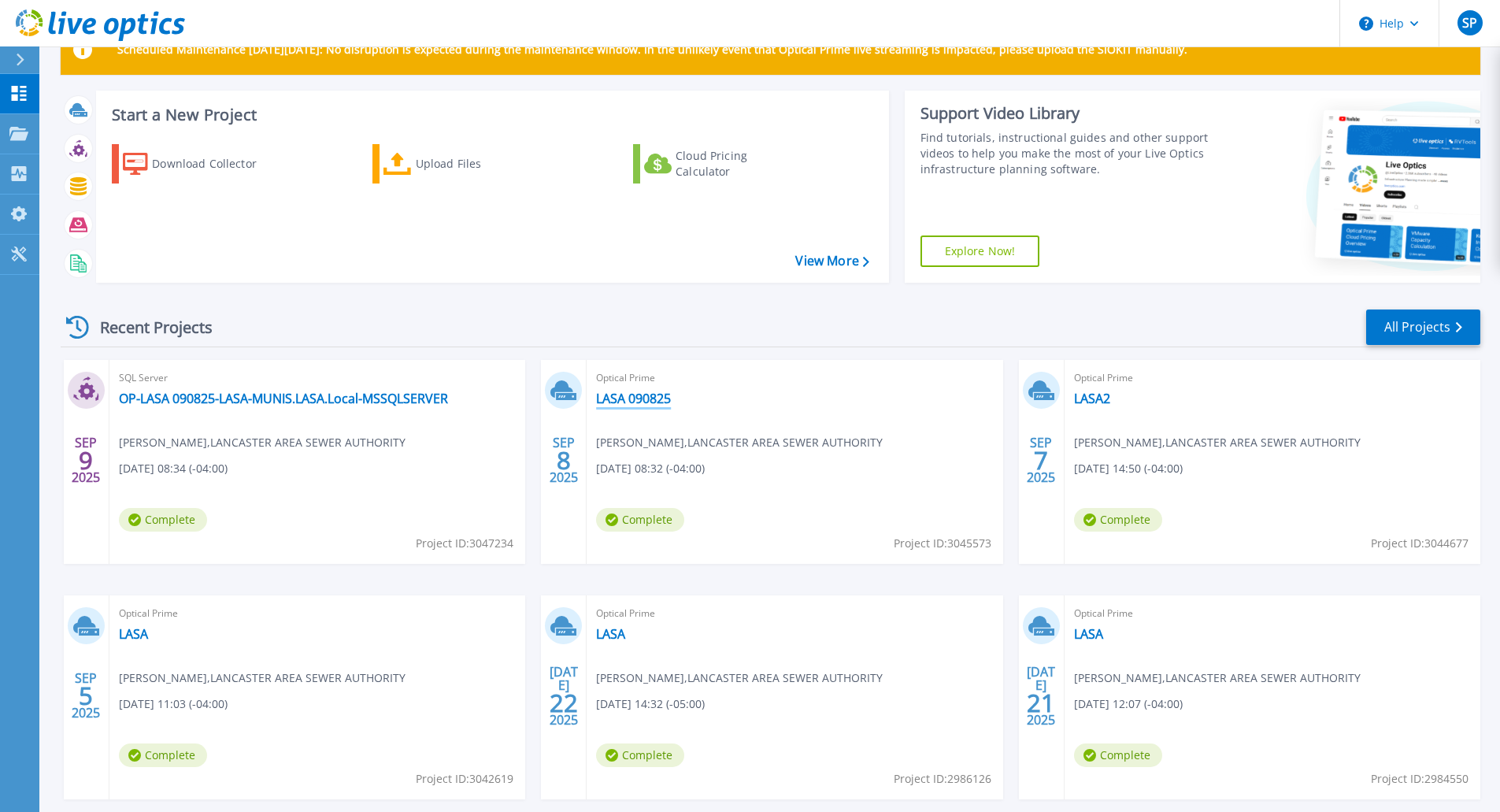
click at [630, 392] on link "LASA 090825" at bounding box center [633, 398] width 75 height 15
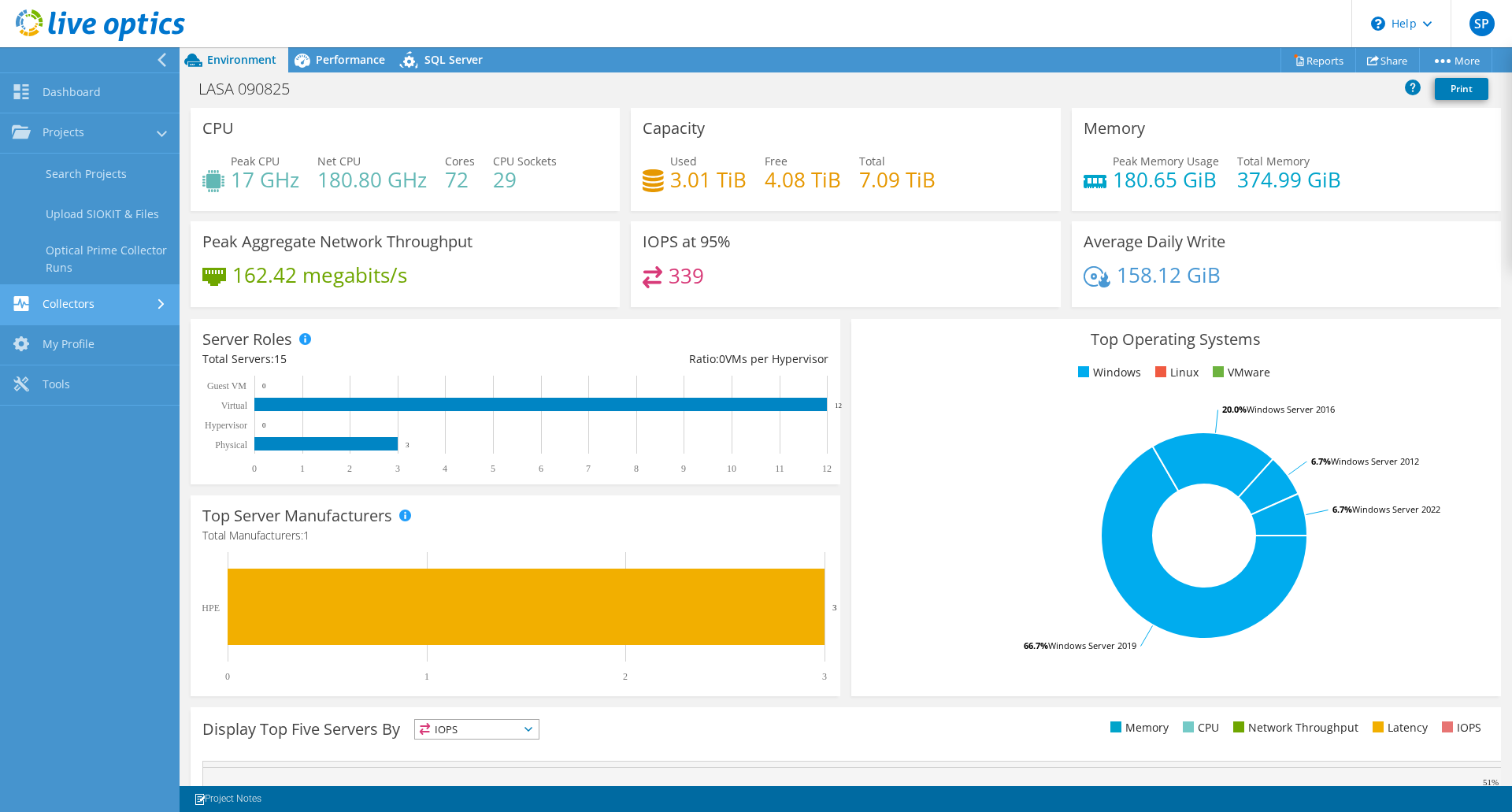
click at [64, 305] on link "Collectors" at bounding box center [90, 305] width 180 height 40
click at [56, 336] on link "Tools" at bounding box center [90, 335] width 180 height 40
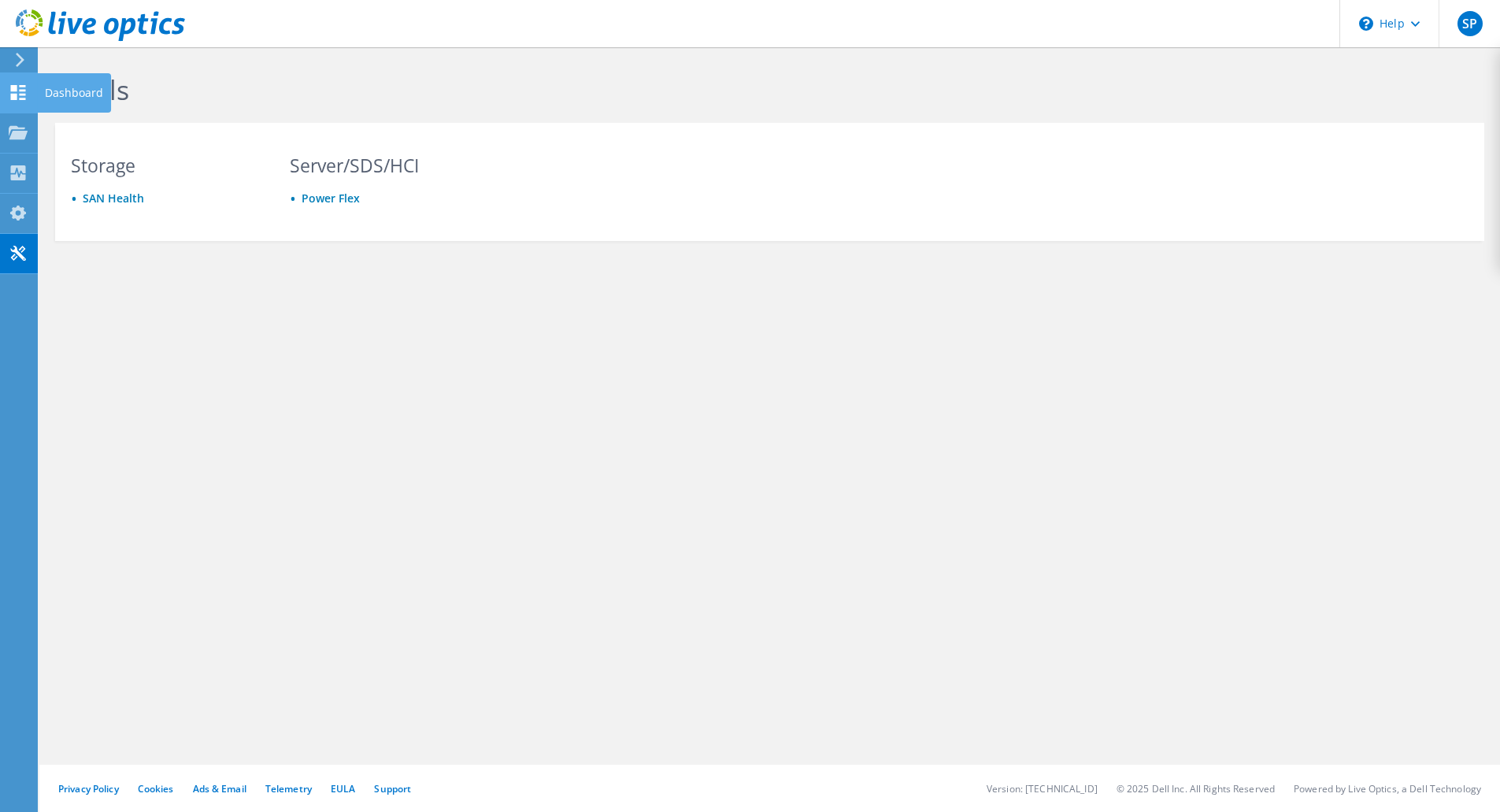
click at [22, 90] on use at bounding box center [18, 92] width 15 height 15
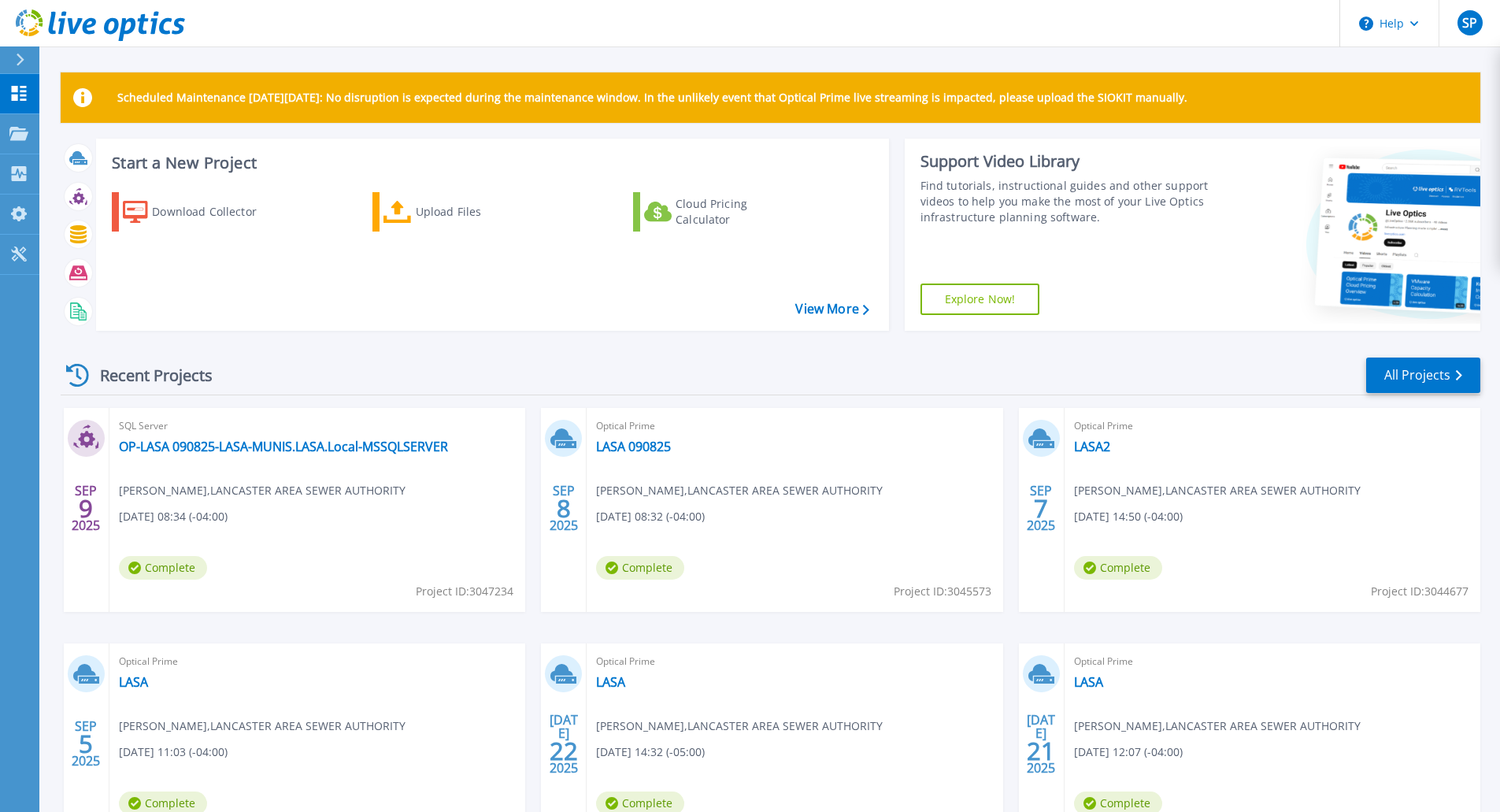
click at [26, 63] on div at bounding box center [27, 60] width 25 height 27
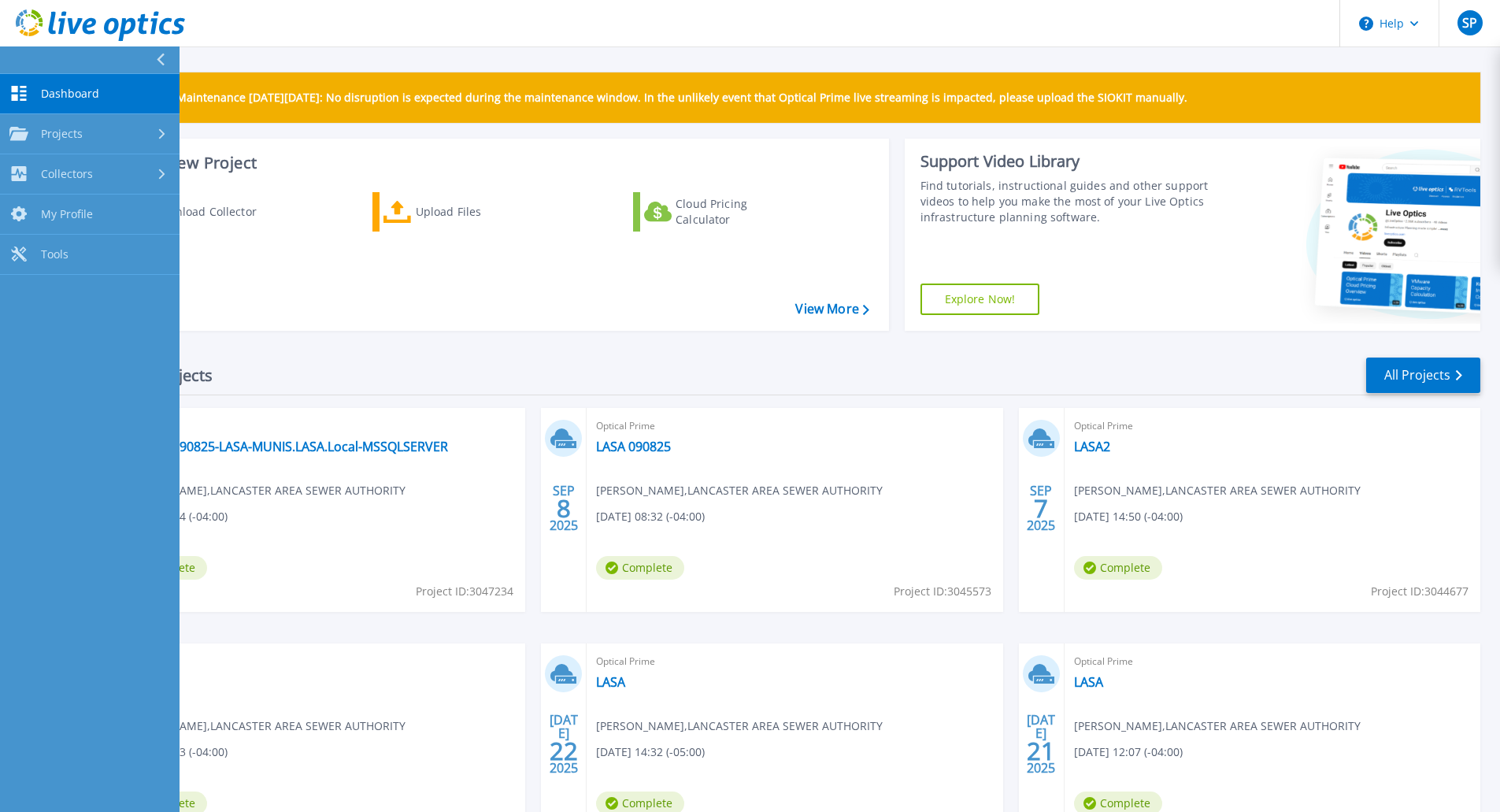
click at [301, 136] on div "Scheduled Maintenance [DATE][DATE]: No disruption is expected during the mainte…" at bounding box center [770, 481] width 1419 height 819
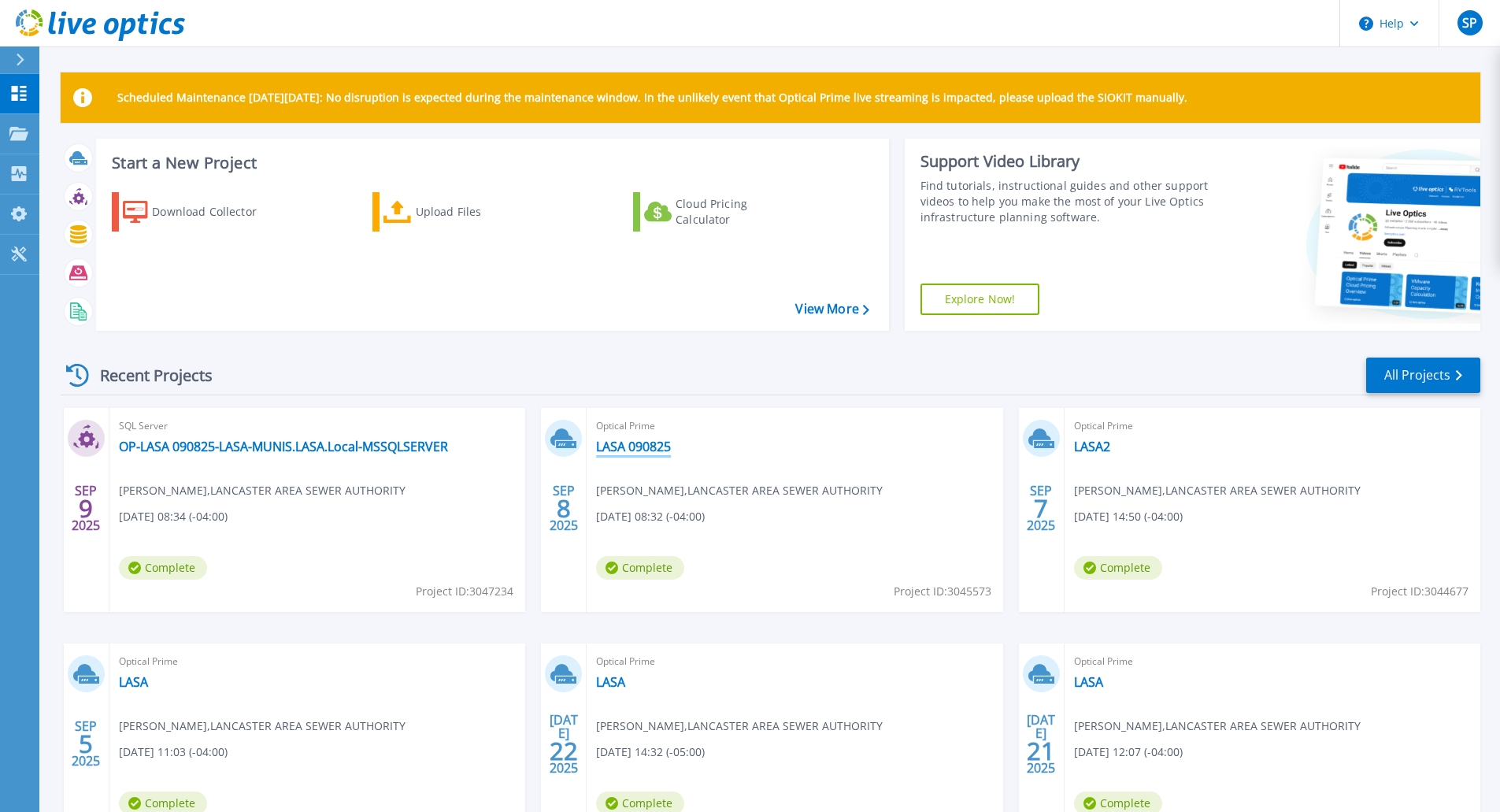
click at [620, 444] on link "LASA 090825" at bounding box center [633, 446] width 75 height 15
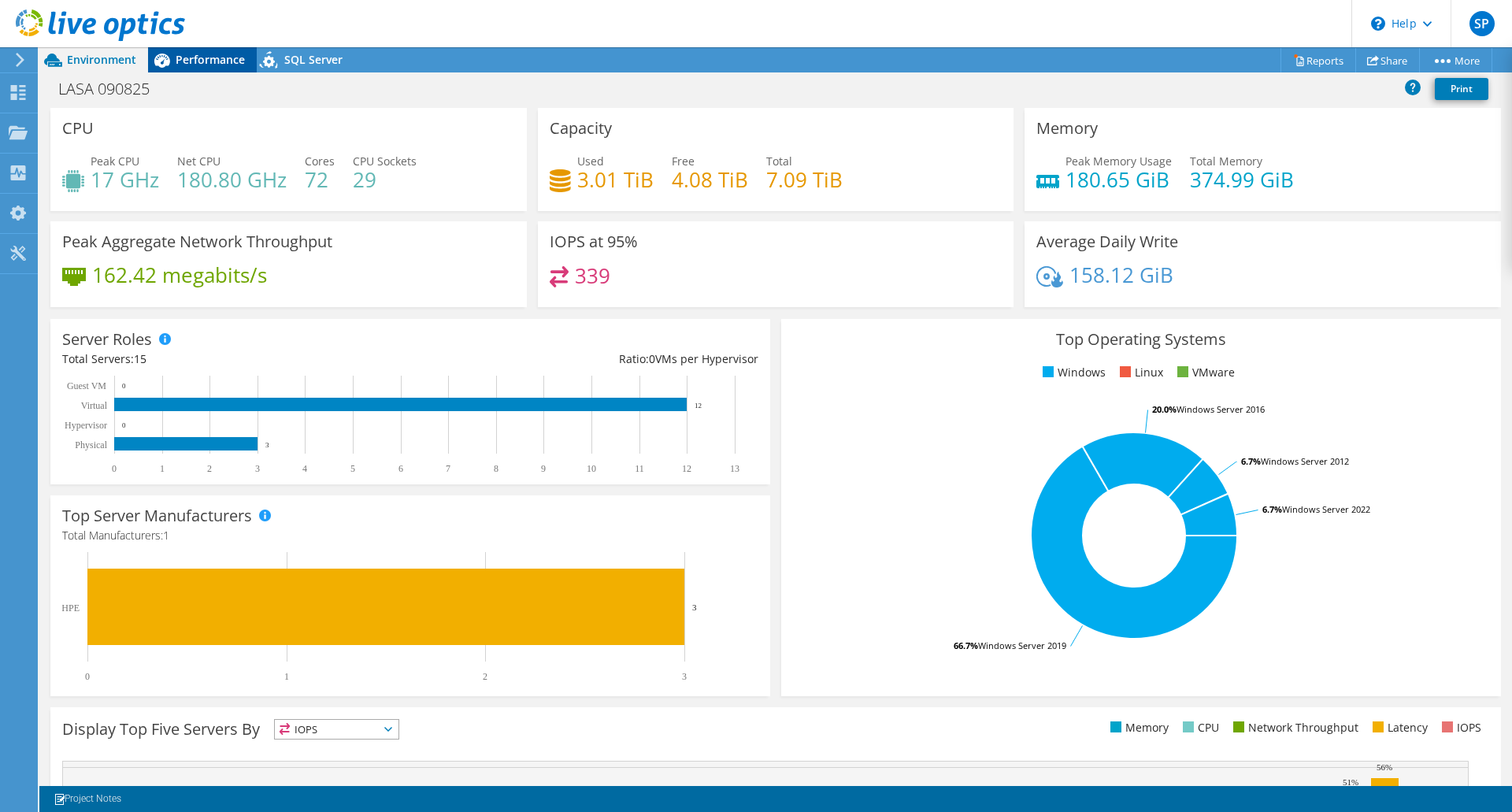
click at [201, 54] on span "Performance" at bounding box center [210, 60] width 69 height 15
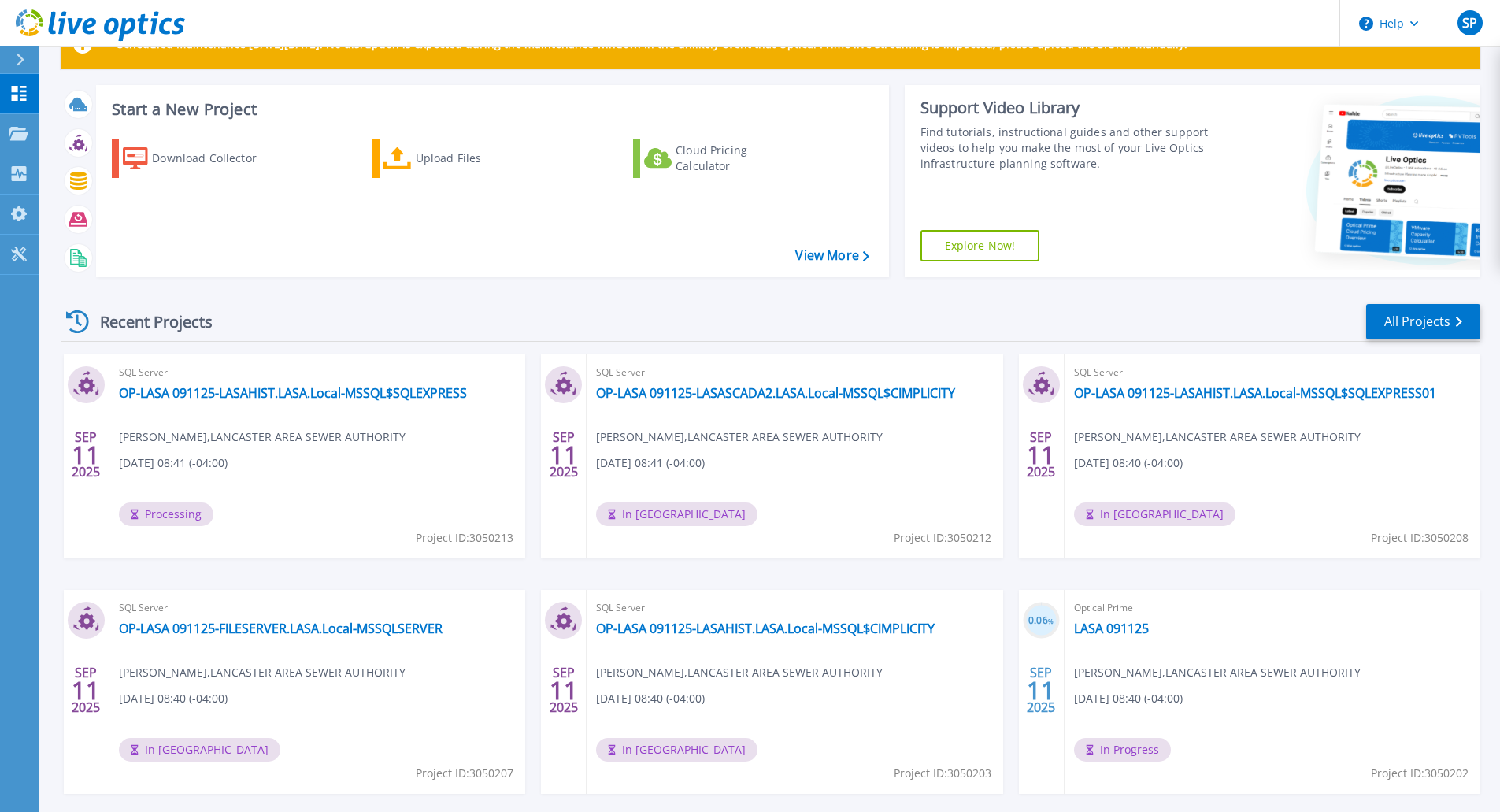
scroll to position [48, 0]
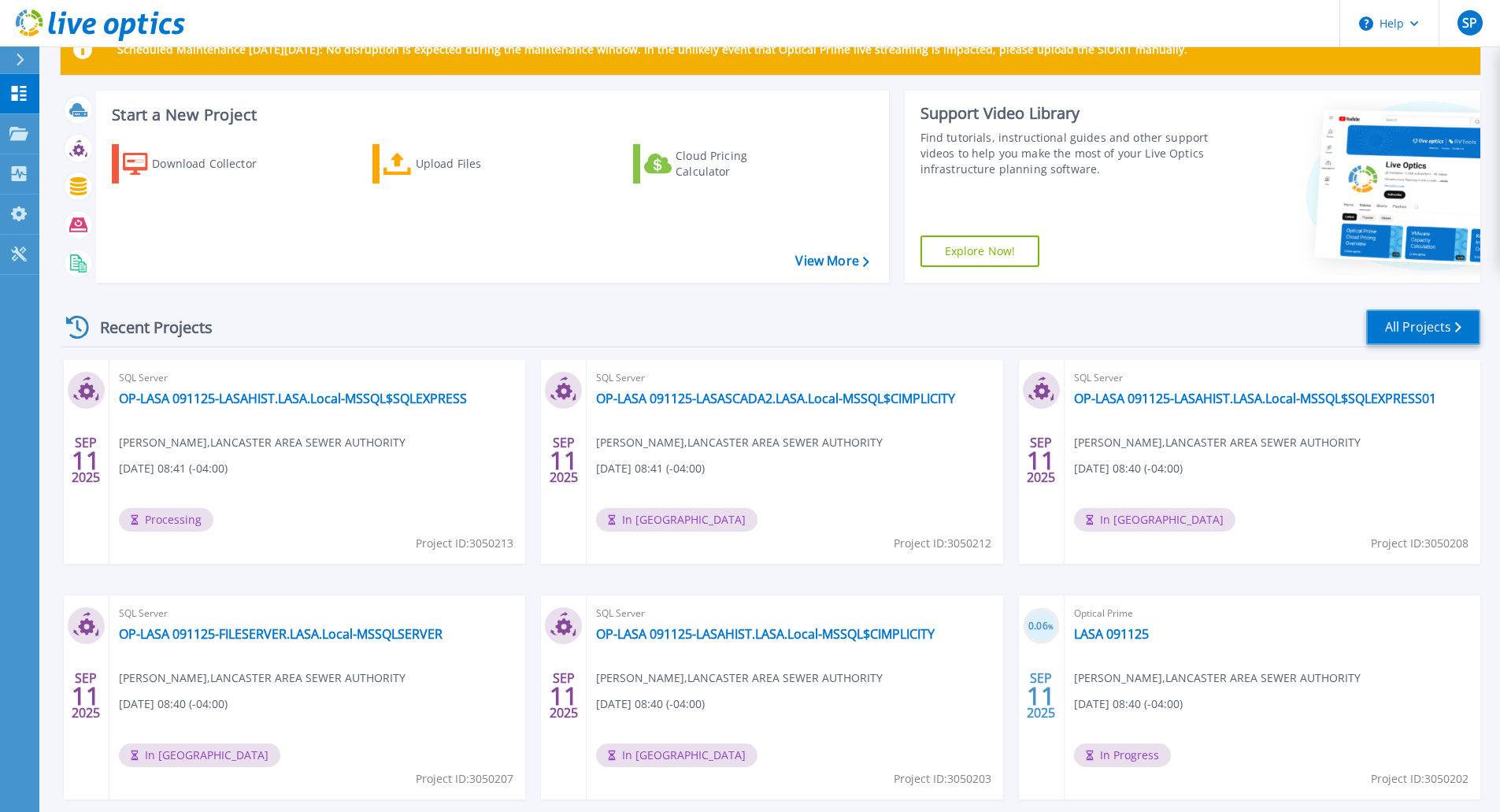
click at [1412, 332] on link "All Projects" at bounding box center [1423, 327] width 114 height 36
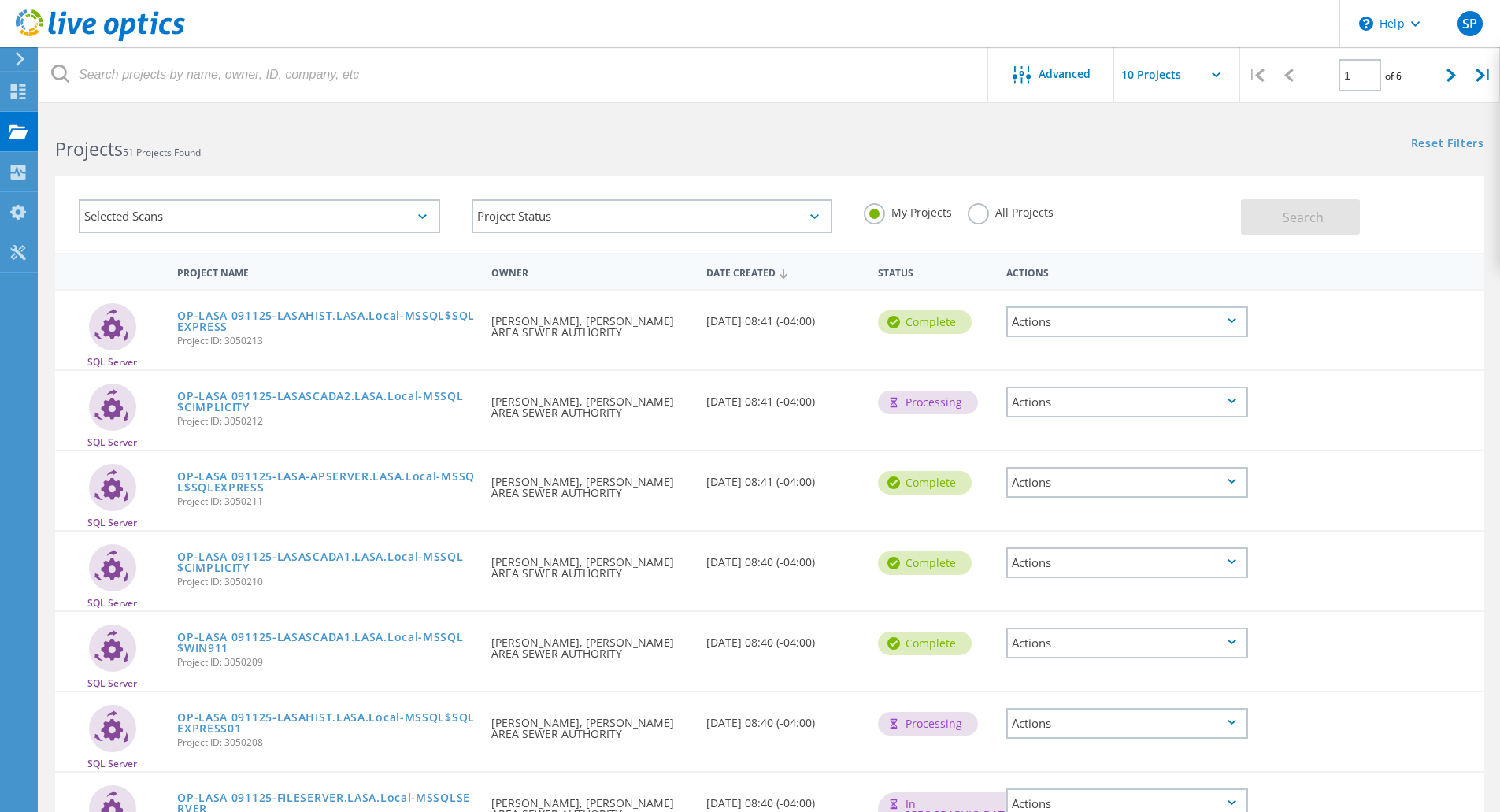
click at [1216, 73] on icon at bounding box center [1215, 74] width 9 height 5
click at [1212, 73] on icon at bounding box center [1215, 74] width 9 height 5
click at [1447, 74] on icon at bounding box center [1451, 75] width 10 height 13
click at [1454, 80] on icon at bounding box center [1451, 75] width 10 height 13
type input "3"
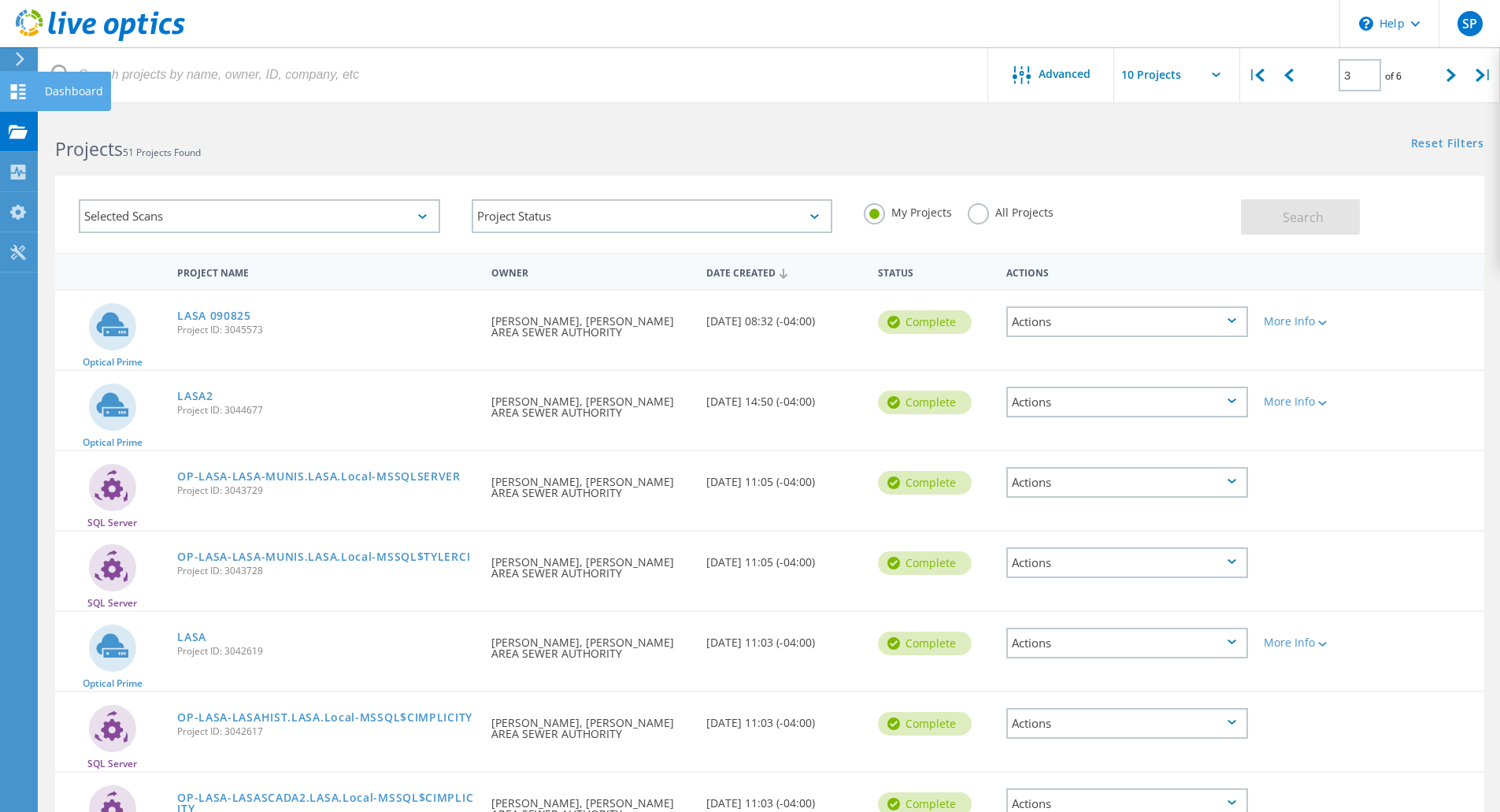
click at [24, 86] on use at bounding box center [18, 92] width 15 height 15
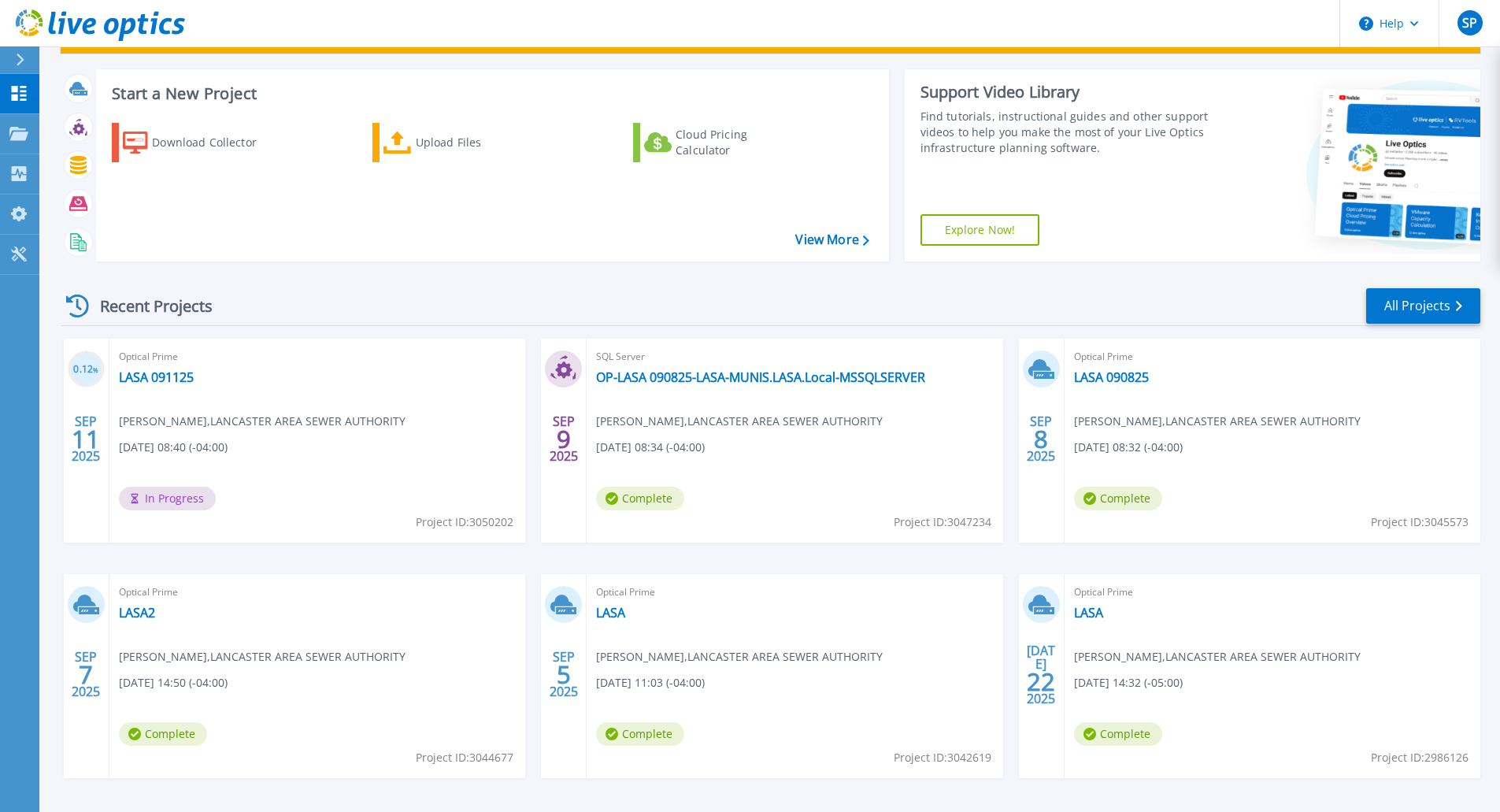
scroll to position [79, 0]
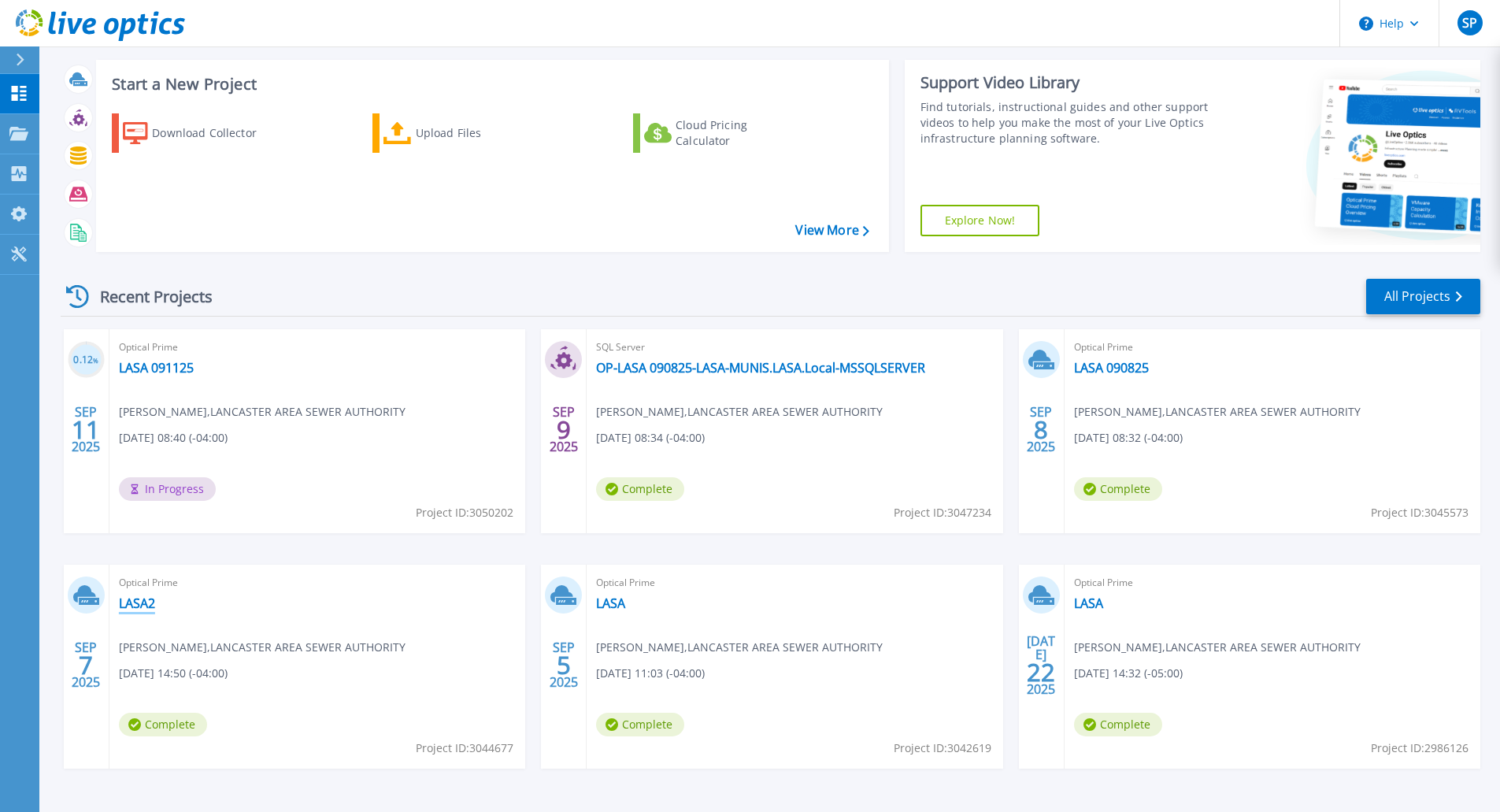
click at [135, 597] on link "LASA2" at bounding box center [138, 603] width 37 height 15
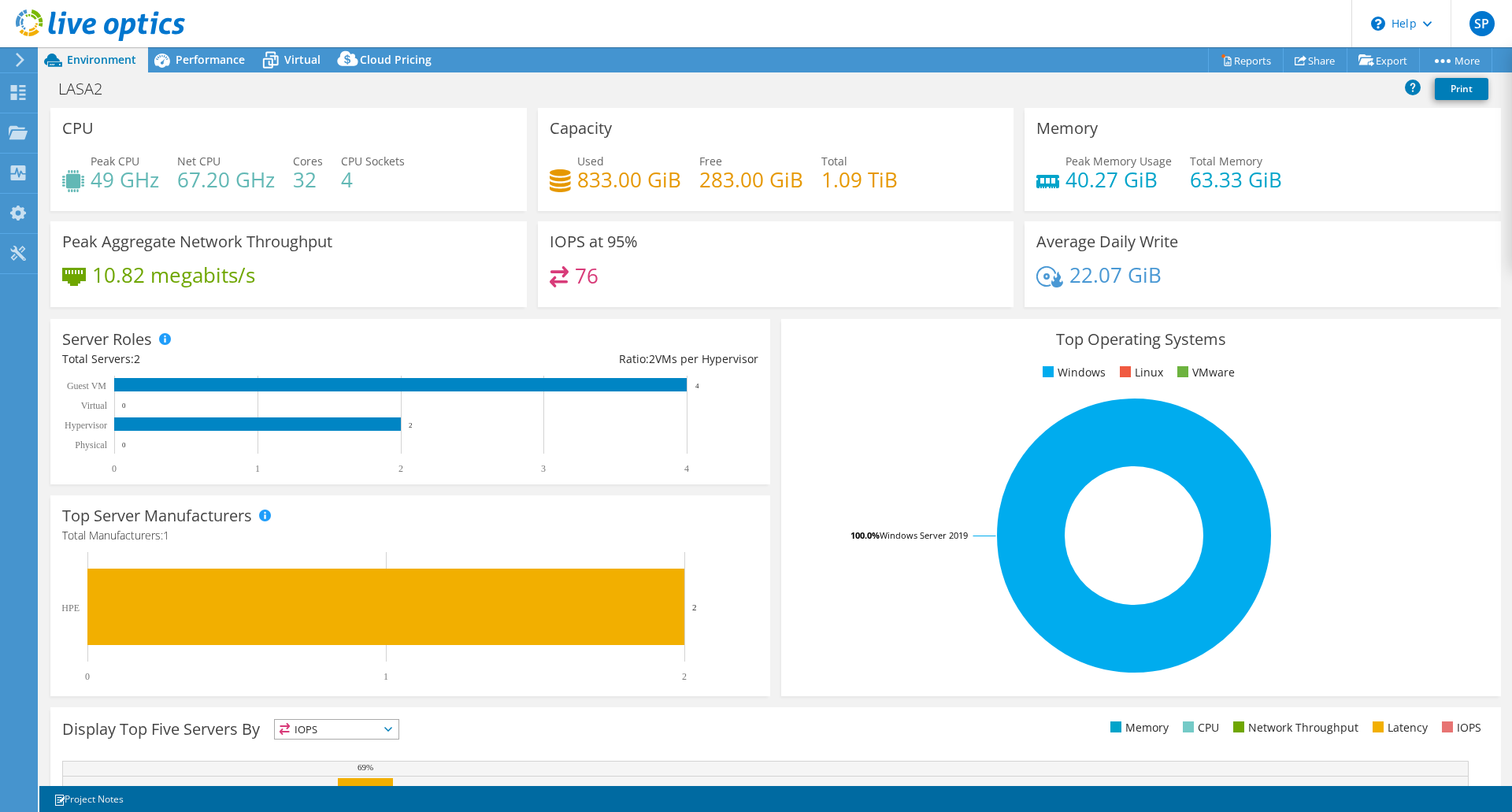
select select "USD"
click at [209, 61] on span "Performance" at bounding box center [210, 60] width 69 height 15
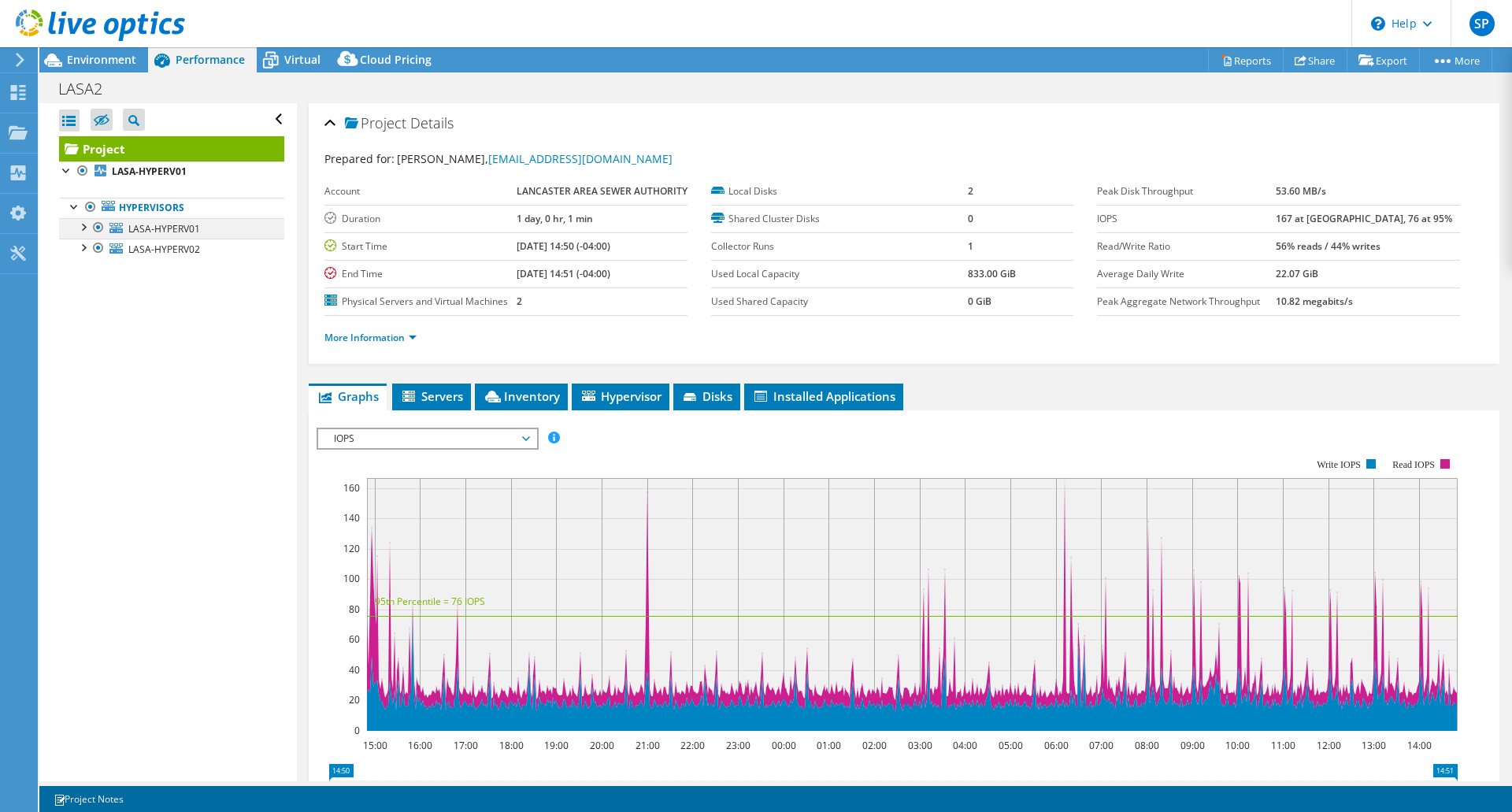
click at [85, 229] on div at bounding box center [83, 226] width 15 height 15
click at [85, 253] on div at bounding box center [83, 246] width 15 height 15
click at [164, 252] on span "LASA-HYPERV02" at bounding box center [164, 249] width 71 height 13
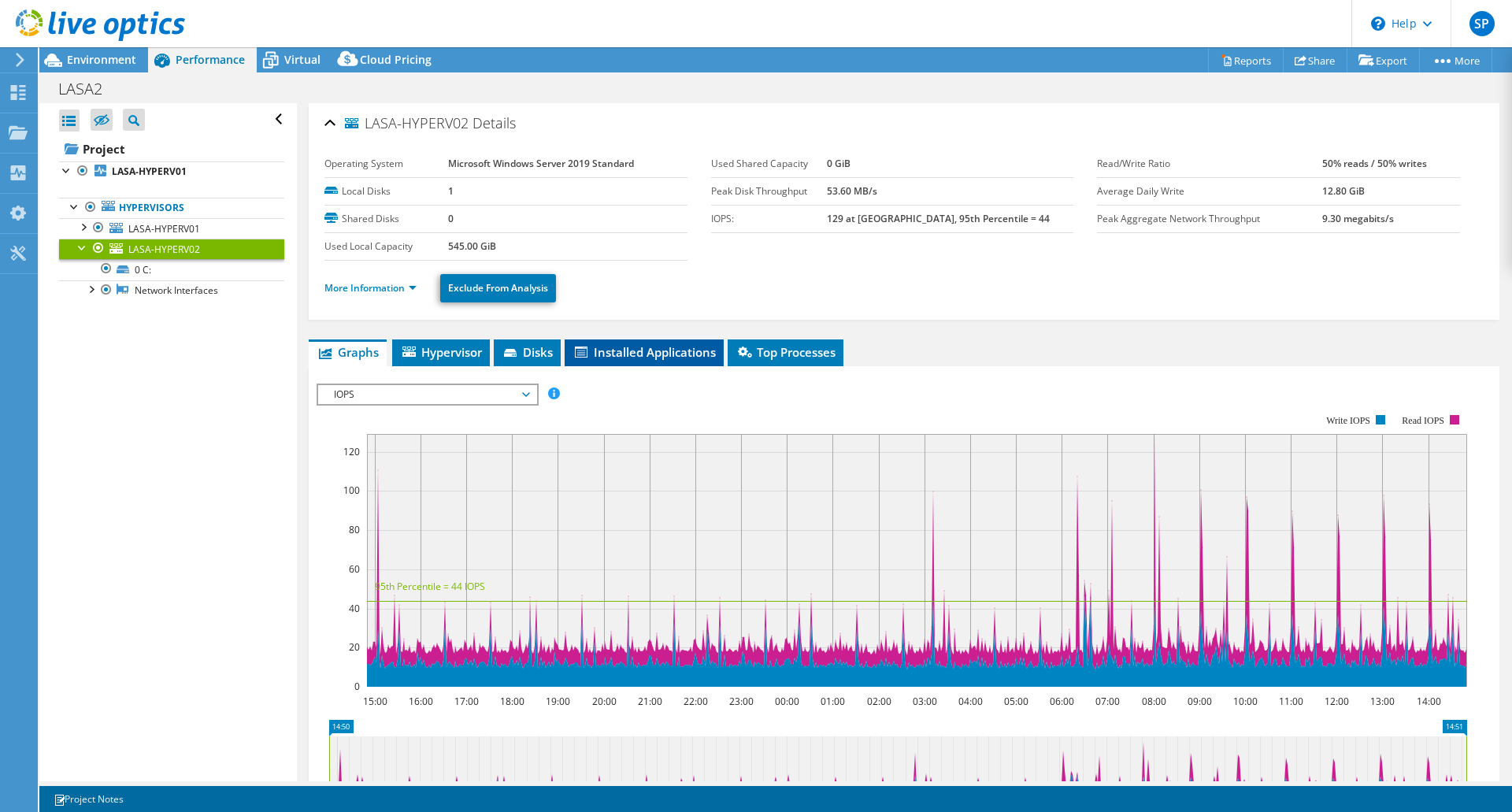
click at [619, 348] on span "Installed Applications" at bounding box center [644, 352] width 143 height 15
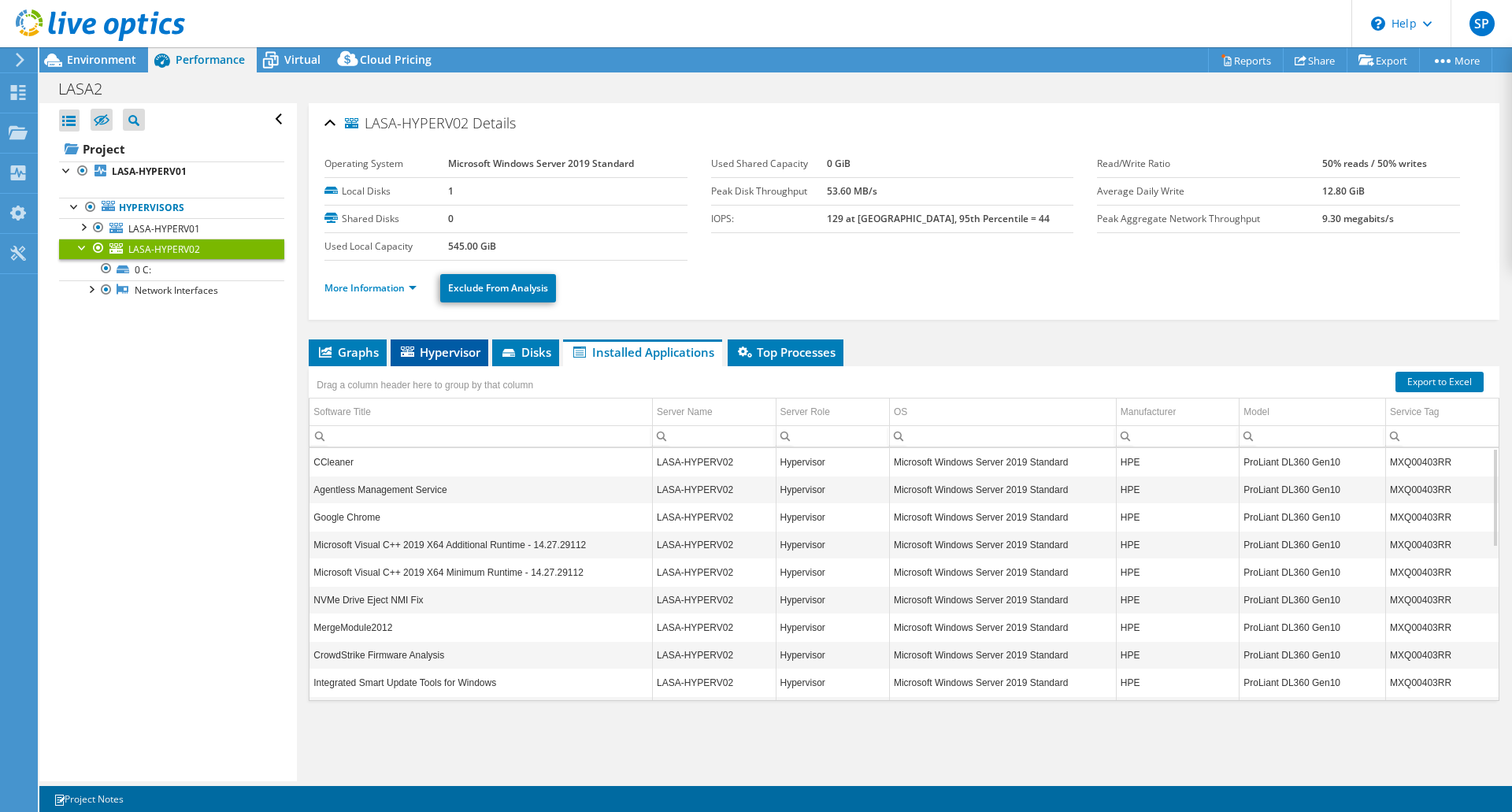
click at [463, 345] on span "Hypervisor" at bounding box center [439, 352] width 82 height 15
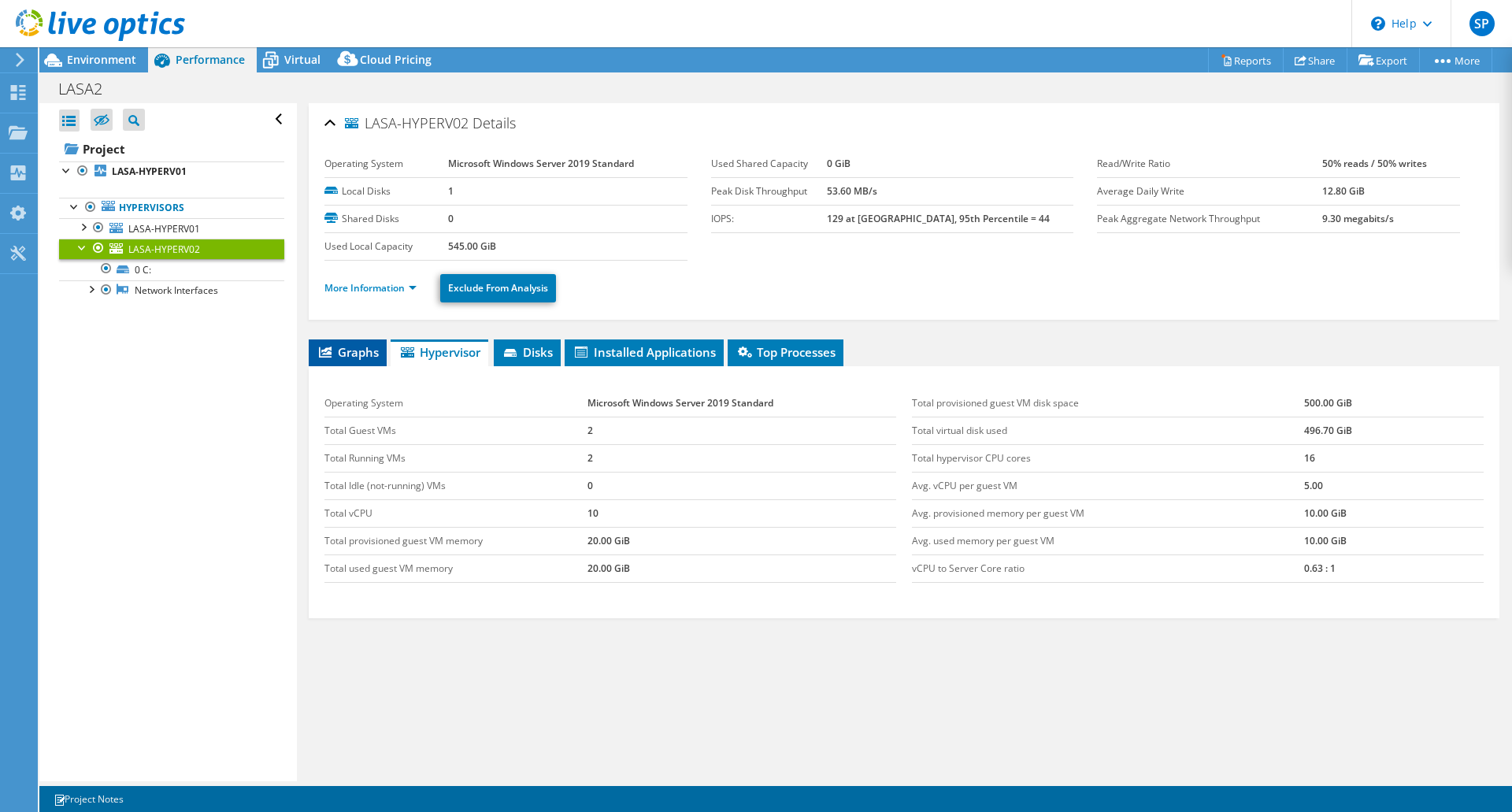
click at [364, 352] on span "Graphs" at bounding box center [347, 352] width 63 height 15
